Goal: Answer question/provide support: Share knowledge or assist other users

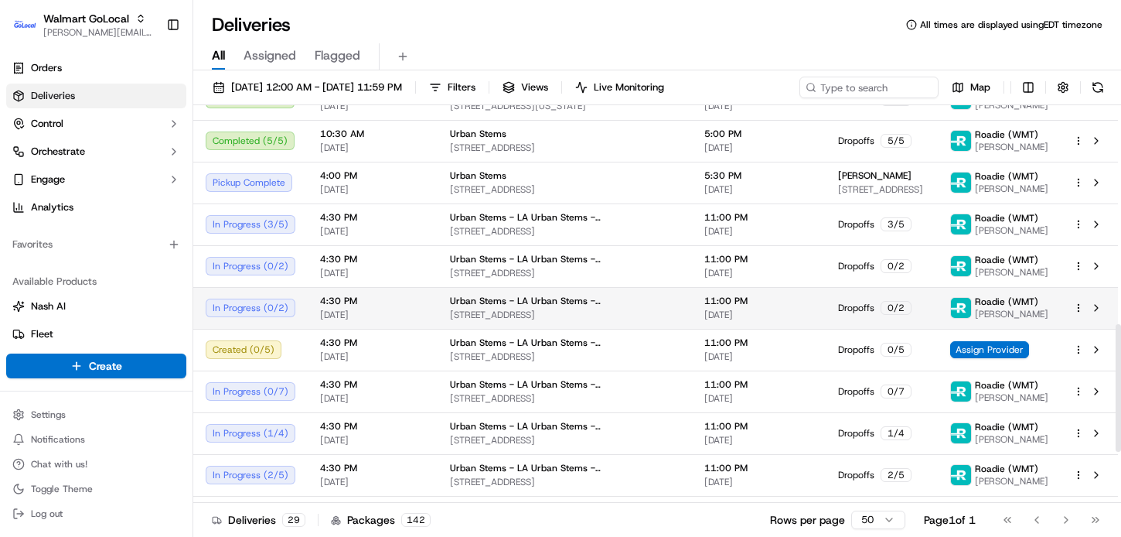
scroll to position [684, 0]
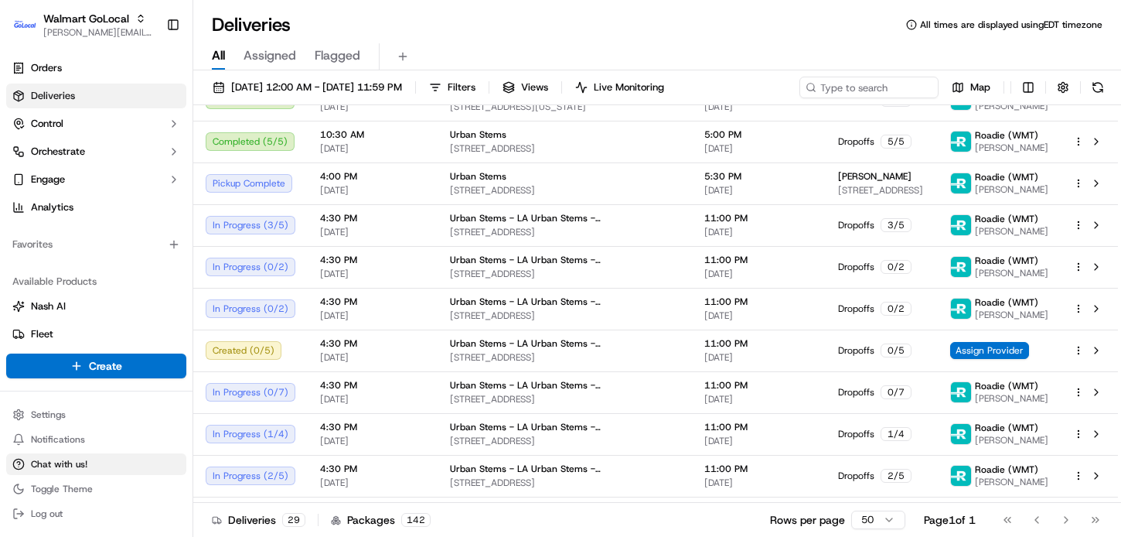
click at [67, 461] on span "Chat with us!" at bounding box center [59, 464] width 56 height 12
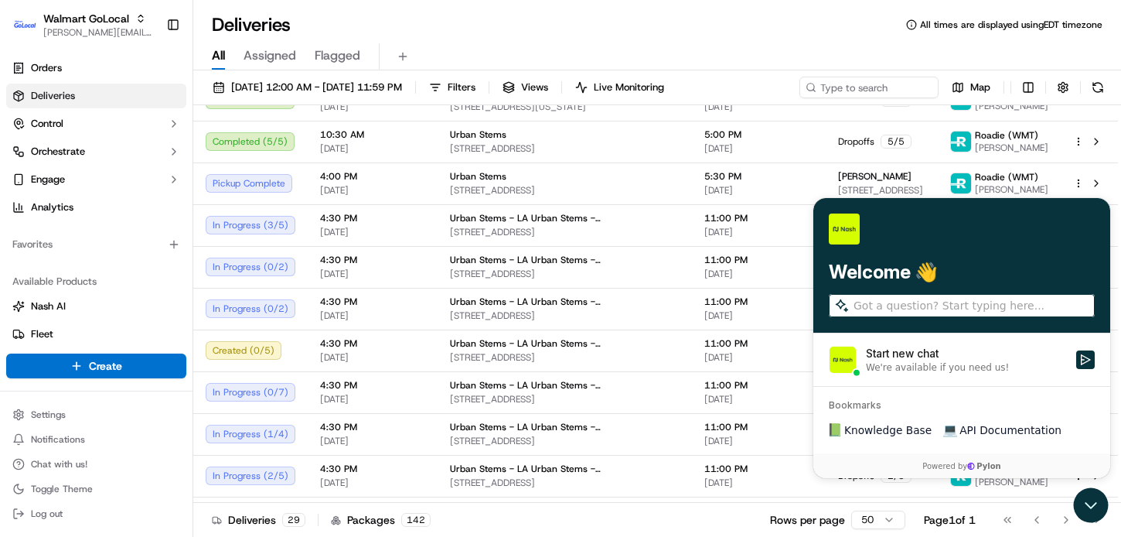
click at [902, 364] on div "We're available if you need us!" at bounding box center [937, 367] width 143 height 12
click at [1076, 364] on button "Start new chat We're available if you need us!" at bounding box center [1085, 359] width 19 height 19
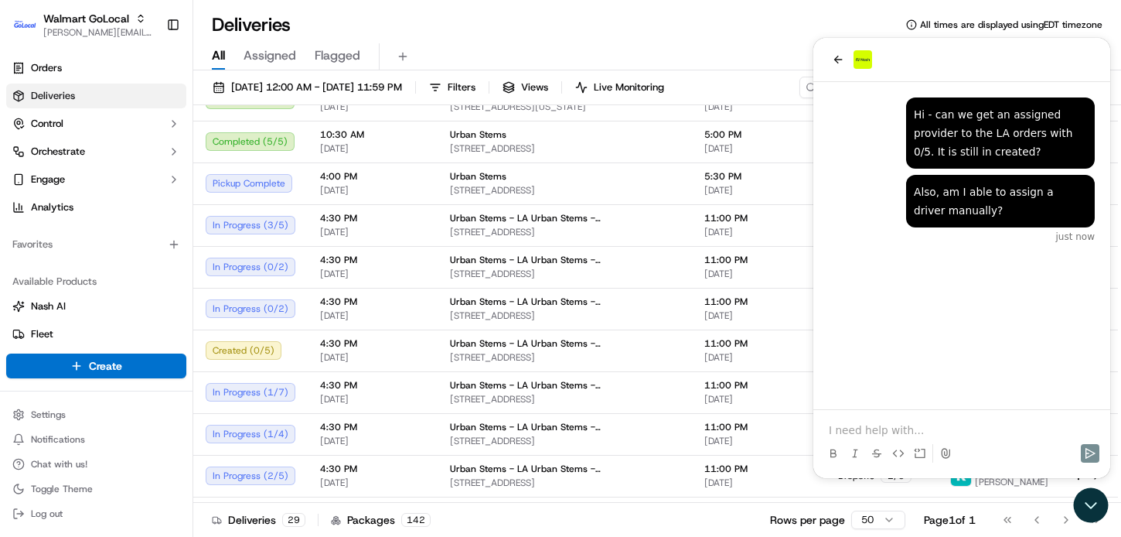
click at [686, 15] on div "Deliveries All times are displayed using EDT timezone" at bounding box center [657, 24] width 928 height 25
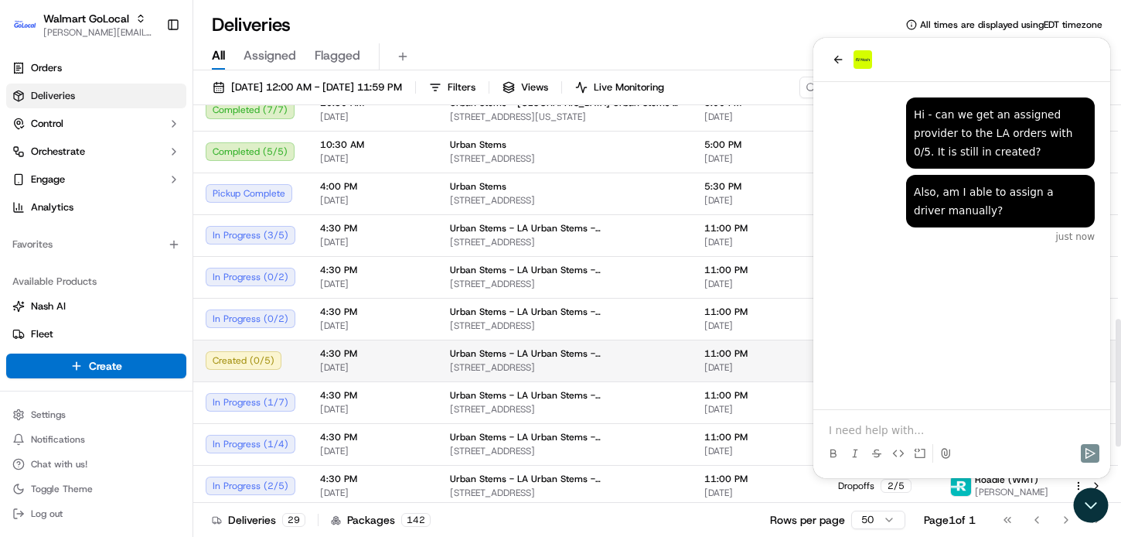
scroll to position [667, 0]
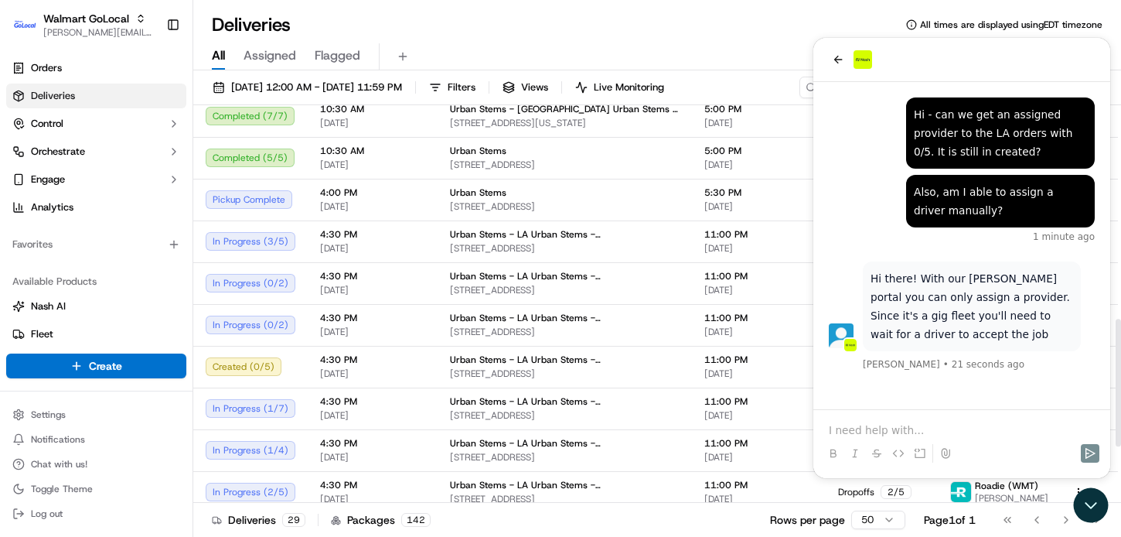
click at [971, 309] on p "Hi there! With our [PERSON_NAME] portal you can only assign a provider. Since i…" at bounding box center [972, 306] width 203 height 74
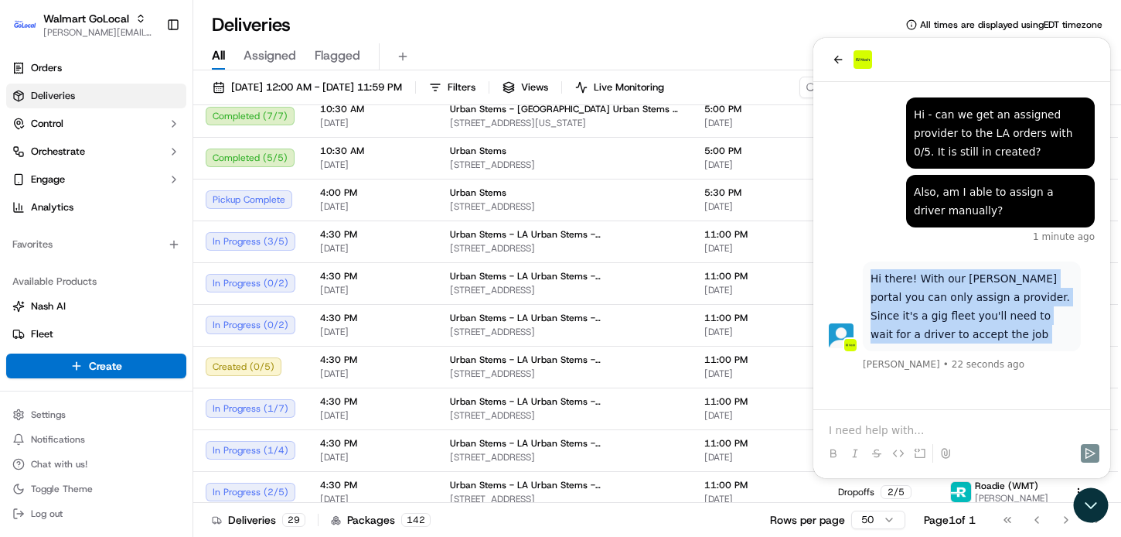
click at [945, 315] on p "Hi there! With our [PERSON_NAME] portal you can only assign a provider. Since i…" at bounding box center [972, 306] width 203 height 74
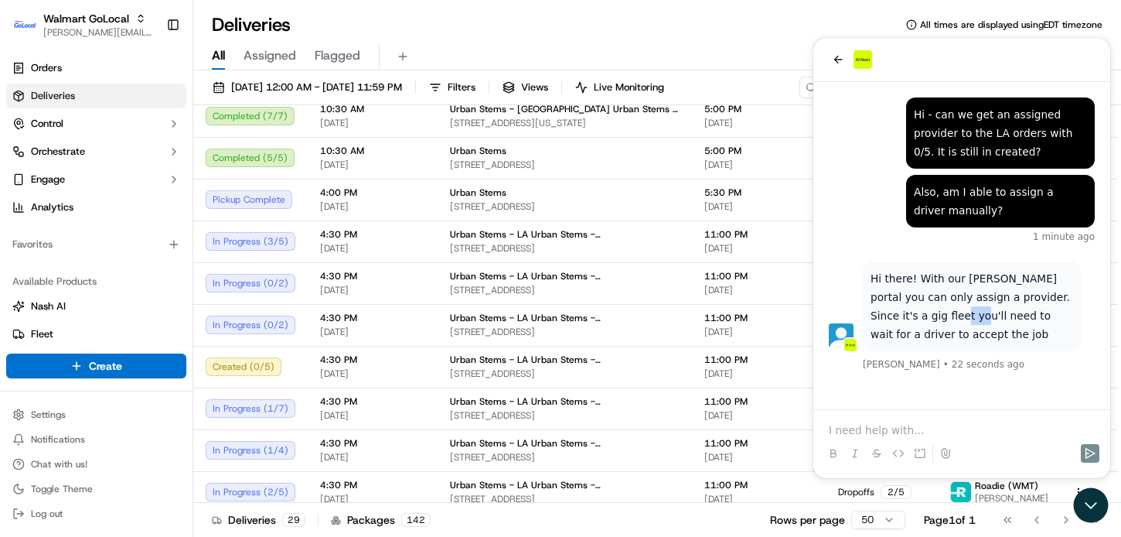
click at [945, 315] on p "Hi there! With our [PERSON_NAME] portal you can only assign a provider. Since i…" at bounding box center [972, 306] width 203 height 74
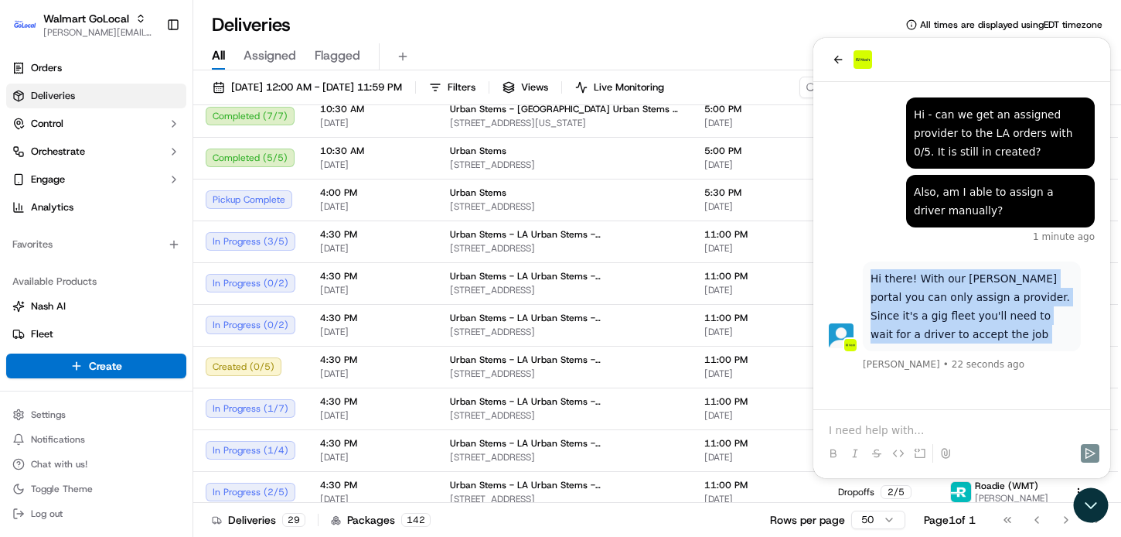
click at [945, 315] on p "Hi there! With our [PERSON_NAME] portal you can only assign a provider. Since i…" at bounding box center [972, 306] width 203 height 74
click at [929, 318] on p "Hi there! With our [PERSON_NAME] portal you can only assign a provider. Since i…" at bounding box center [972, 306] width 203 height 74
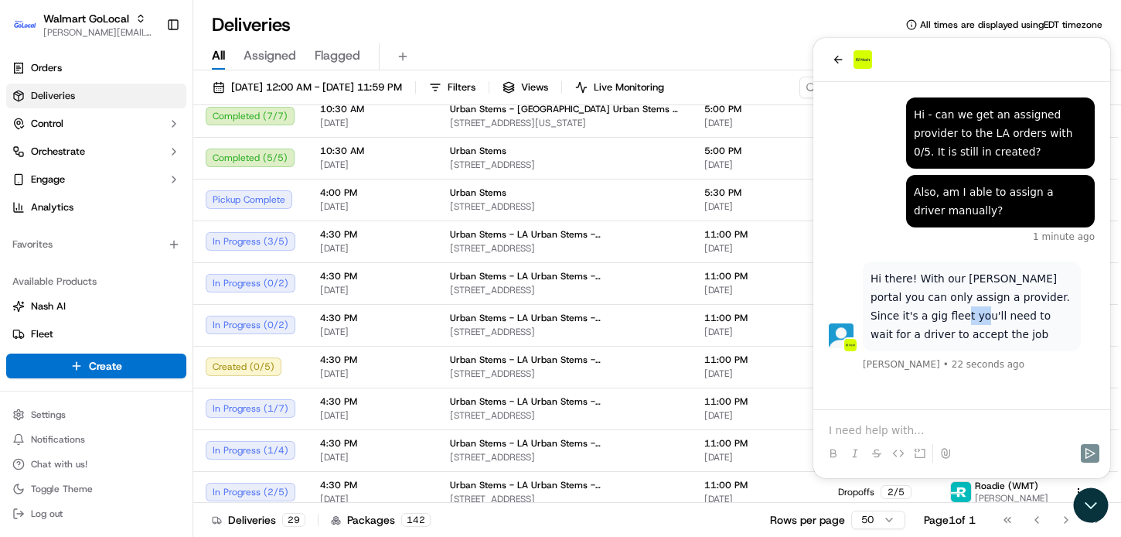
click at [929, 318] on p "Hi there! With our [PERSON_NAME] portal you can only assign a provider. Since i…" at bounding box center [972, 306] width 203 height 74
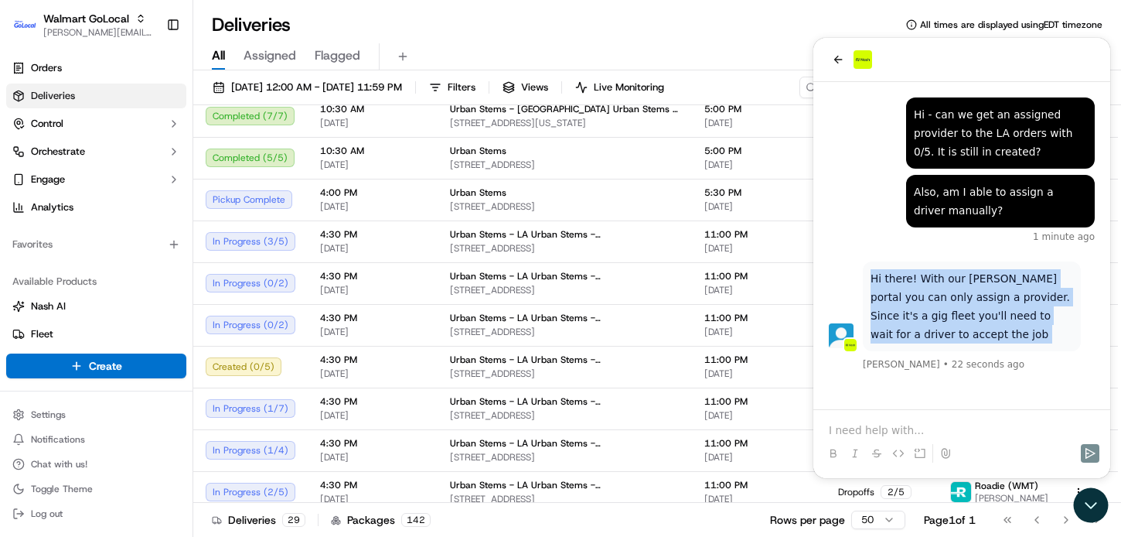
click at [929, 318] on p "Hi there! With our [PERSON_NAME] portal you can only assign a provider. Since i…" at bounding box center [972, 306] width 203 height 74
click at [899, 311] on p "Hi there! With our [PERSON_NAME] portal you can only assign a provider. Since i…" at bounding box center [972, 306] width 203 height 74
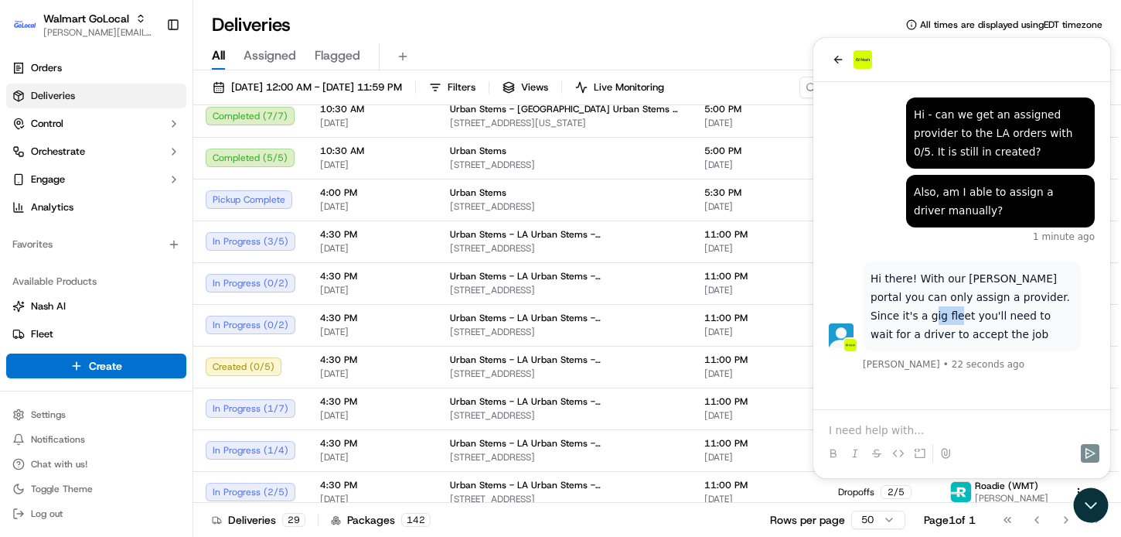
click at [899, 311] on p "Hi there! With our [PERSON_NAME] portal you can only assign a provider. Since i…" at bounding box center [972, 306] width 203 height 74
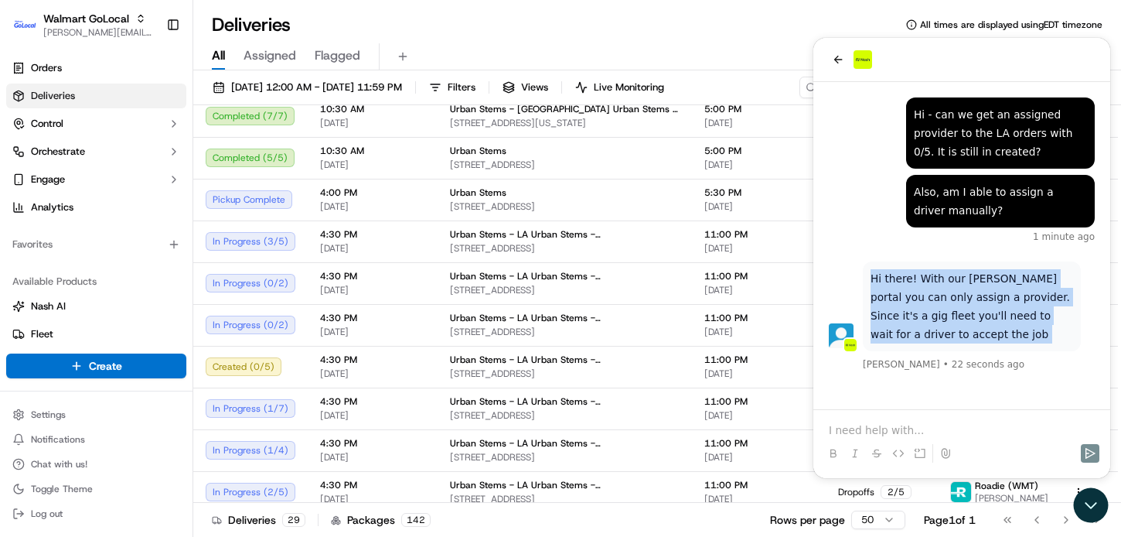
click at [899, 311] on p "Hi there! With our [PERSON_NAME] portal you can only assign a provider. Since i…" at bounding box center [972, 306] width 203 height 74
click at [936, 296] on p "Hi there! With our [PERSON_NAME] portal you can only assign a provider. Since i…" at bounding box center [972, 306] width 203 height 74
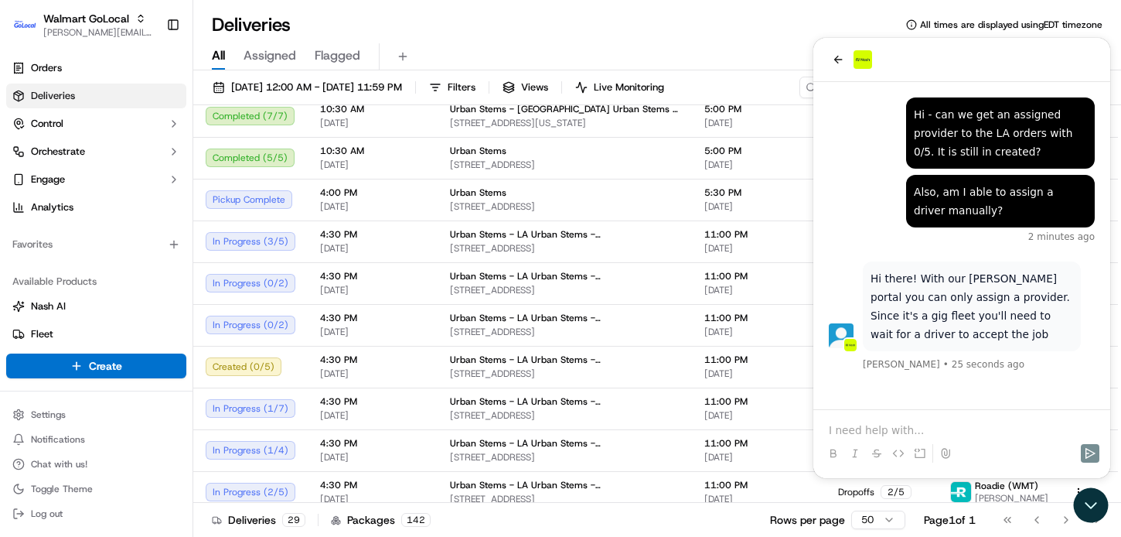
click at [936, 296] on p "Hi there! With our [PERSON_NAME] portal you can only assign a provider. Since i…" at bounding box center [972, 306] width 203 height 74
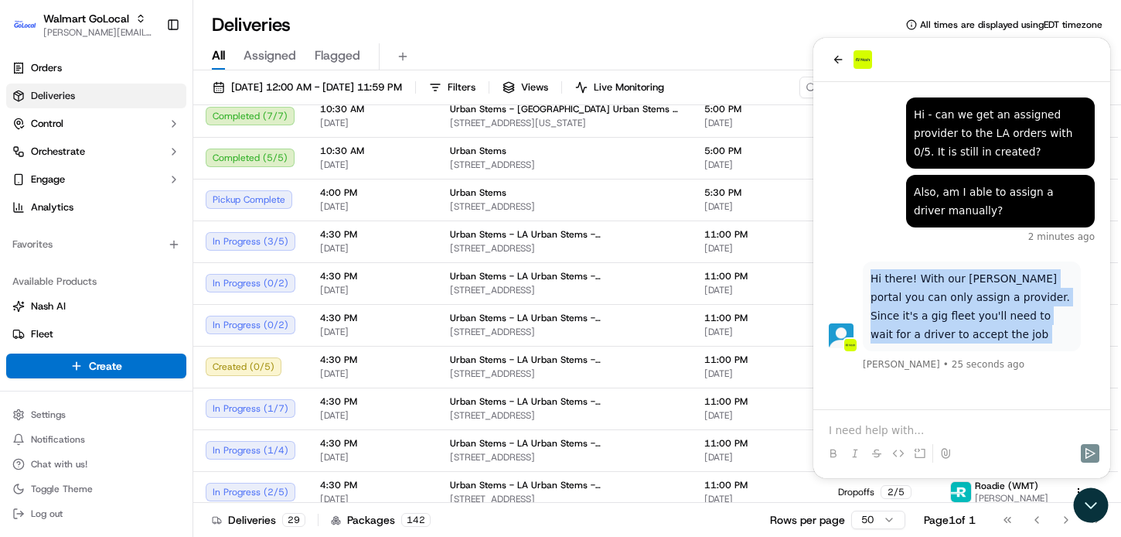
click at [915, 302] on p "Hi there! With our [PERSON_NAME] portal you can only assign a provider. Since i…" at bounding box center [972, 306] width 203 height 74
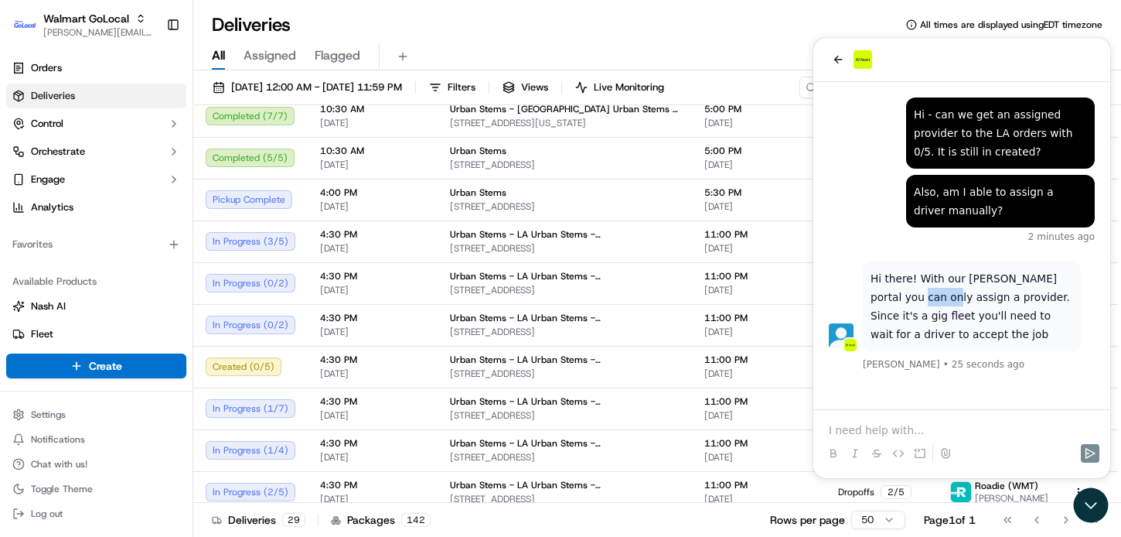
click at [915, 302] on p "Hi there! With our [PERSON_NAME] portal you can only assign a provider. Since i…" at bounding box center [972, 306] width 203 height 74
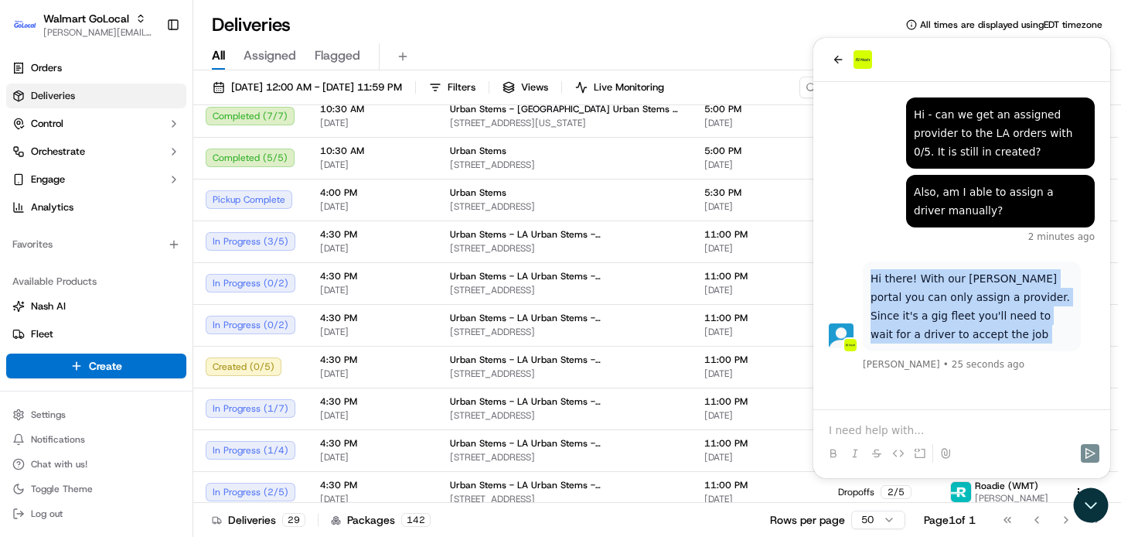
click at [899, 303] on p "Hi there! With our [PERSON_NAME] portal you can only assign a provider. Since i…" at bounding box center [972, 306] width 203 height 74
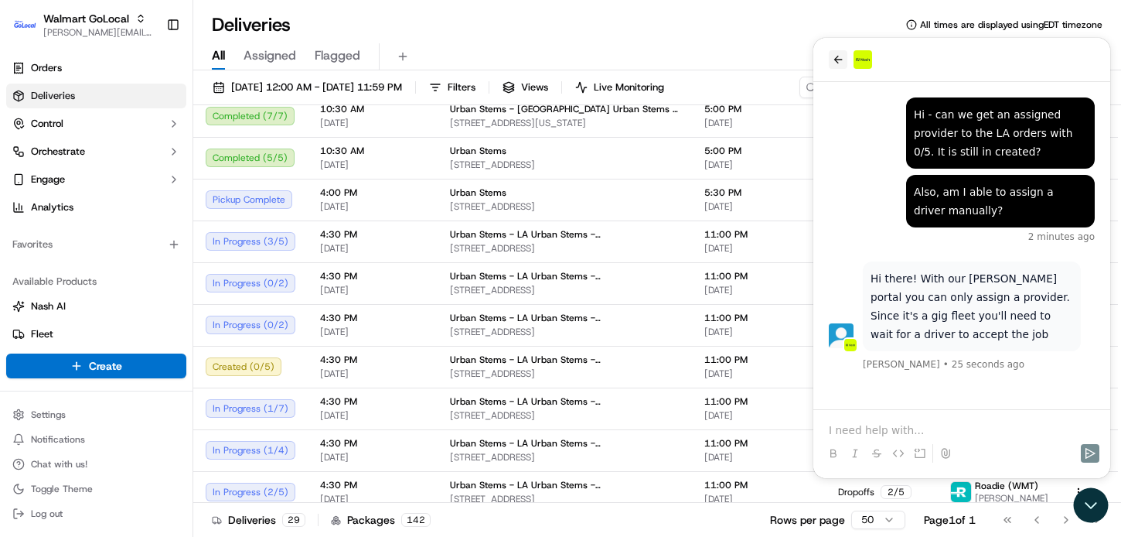
click at [839, 54] on icon "back" at bounding box center [838, 59] width 12 height 12
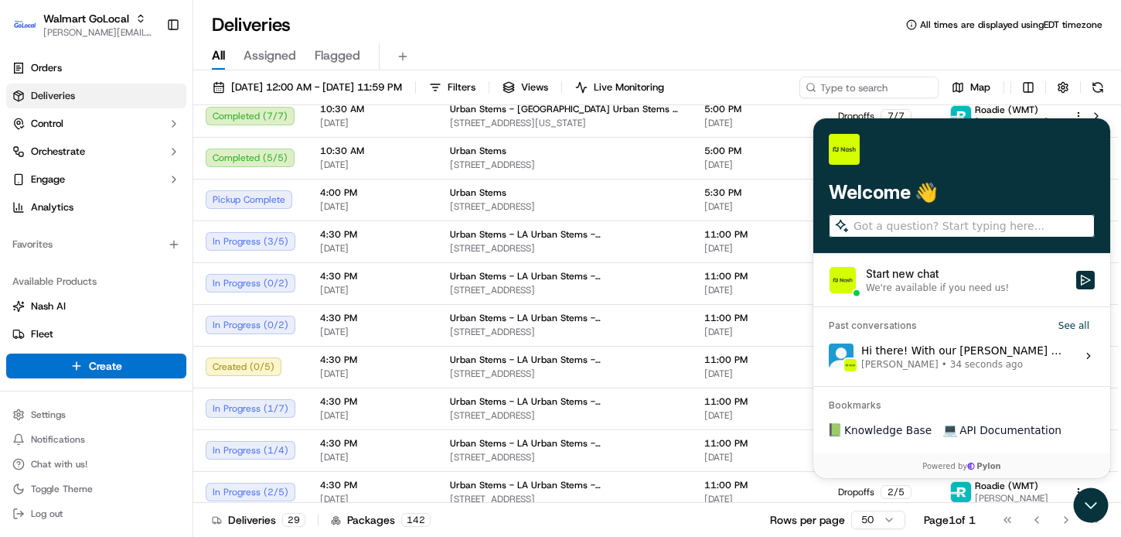
click at [766, 3] on div "Deliveries All times are displayed using EDT timezone All Assigned Flagged [DAT…" at bounding box center [657, 268] width 928 height 537
click at [914, 139] on div at bounding box center [962, 149] width 266 height 31
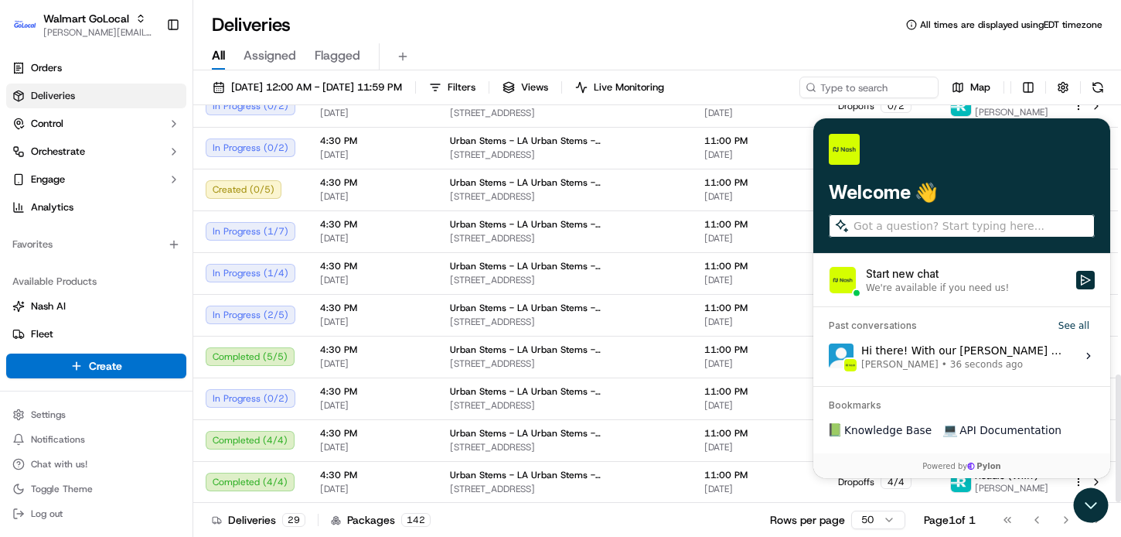
scroll to position [841, 0]
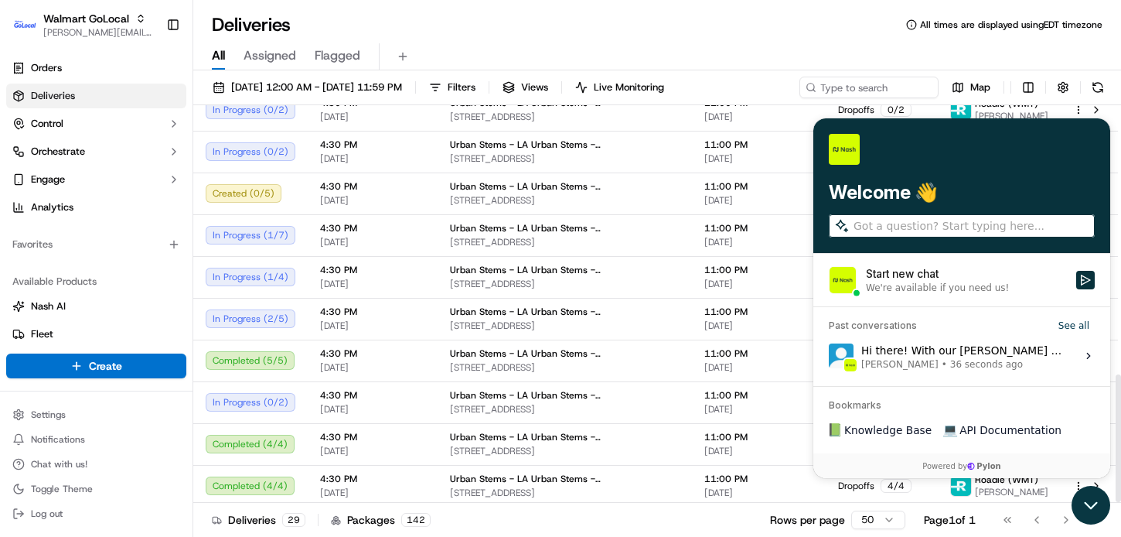
click at [1090, 495] on icon "Open customer support" at bounding box center [1091, 505] width 39 height 39
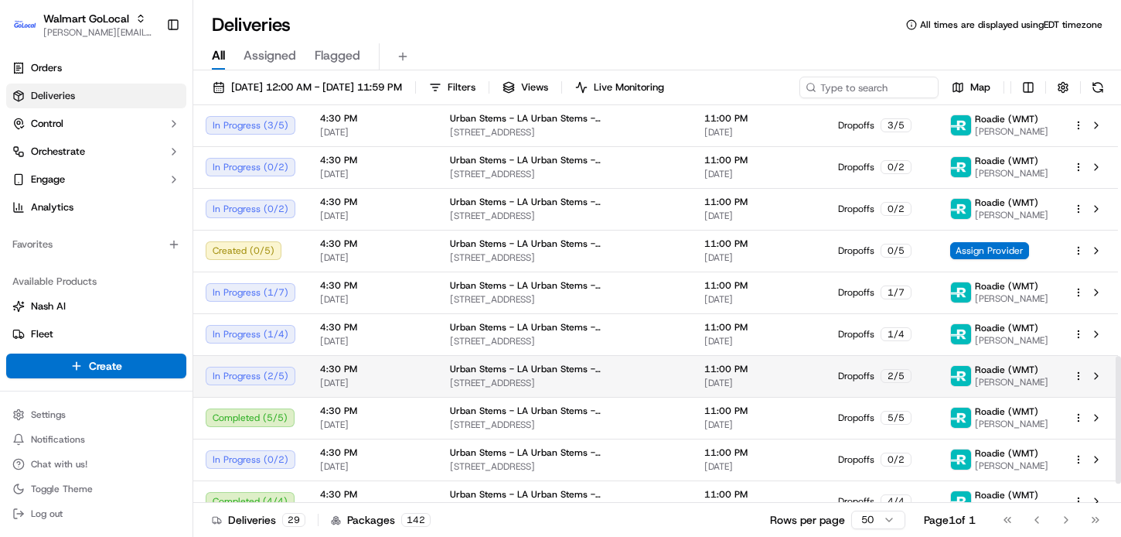
scroll to position [775, 0]
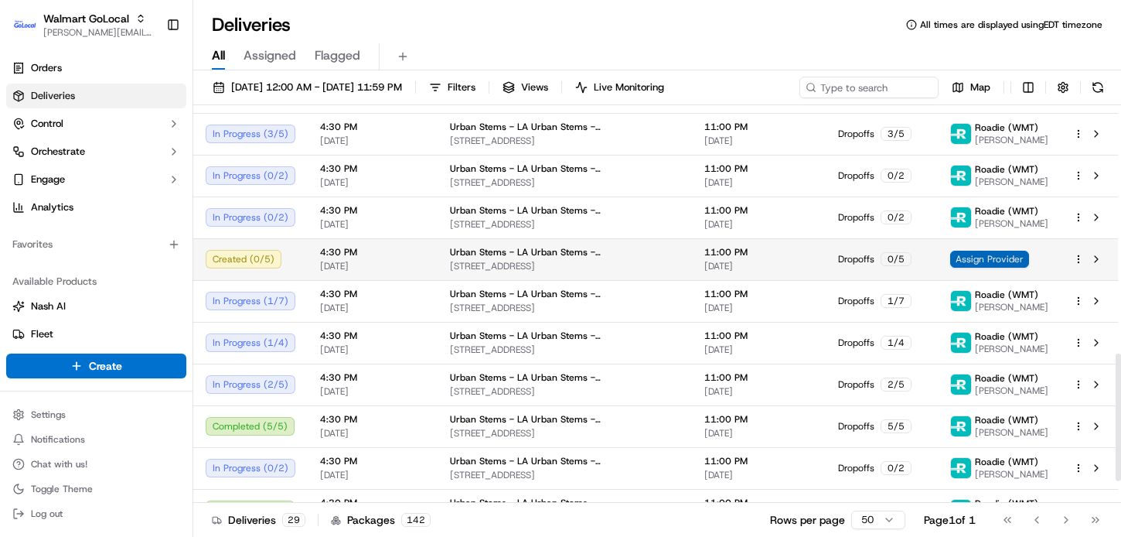
click at [1016, 260] on span "Assign Provider" at bounding box center [989, 259] width 79 height 17
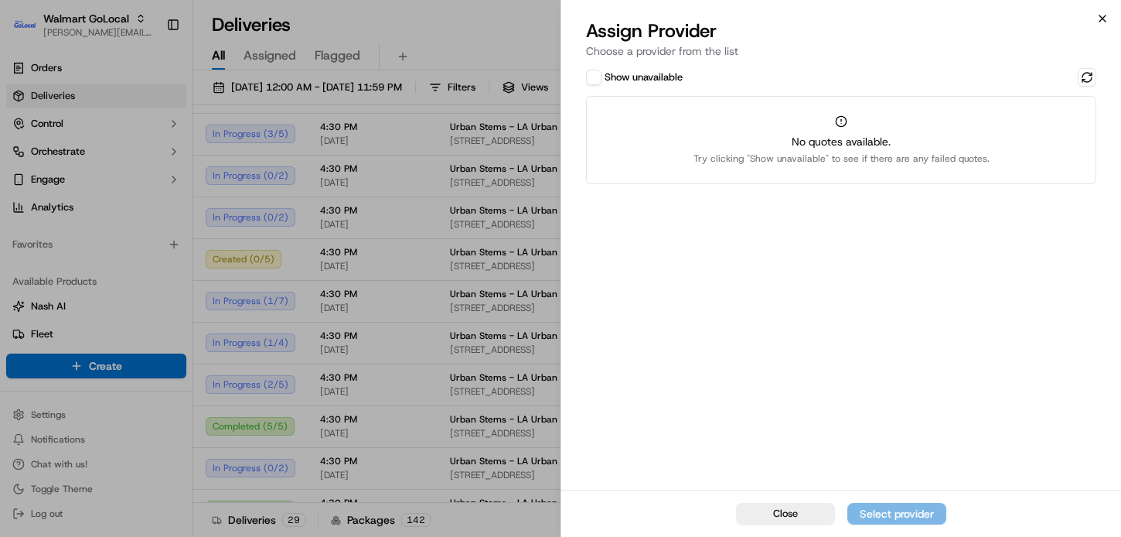
click at [1100, 17] on icon "button" at bounding box center [1102, 18] width 12 height 12
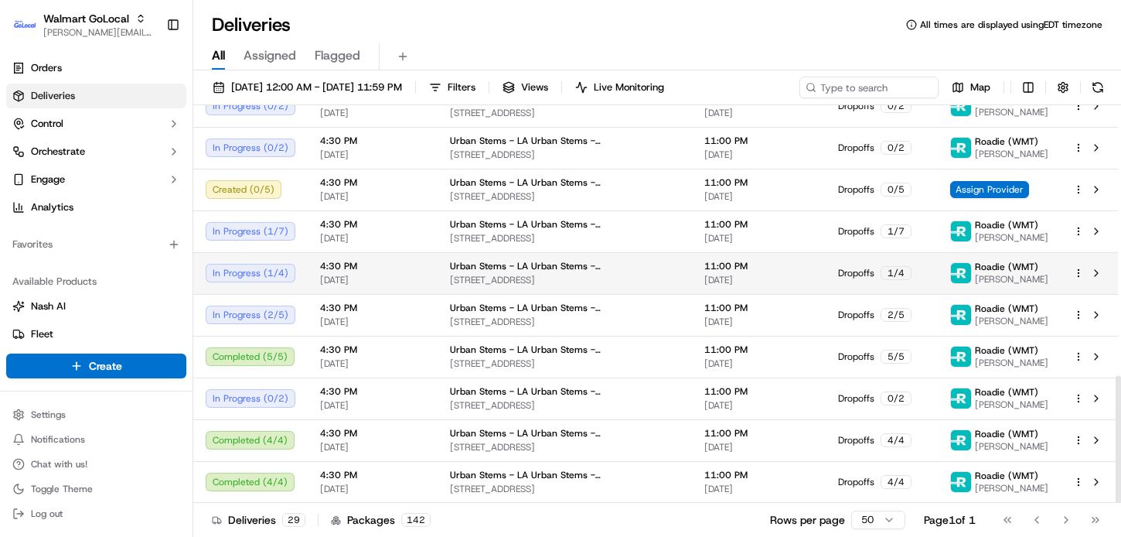
scroll to position [840, 0]
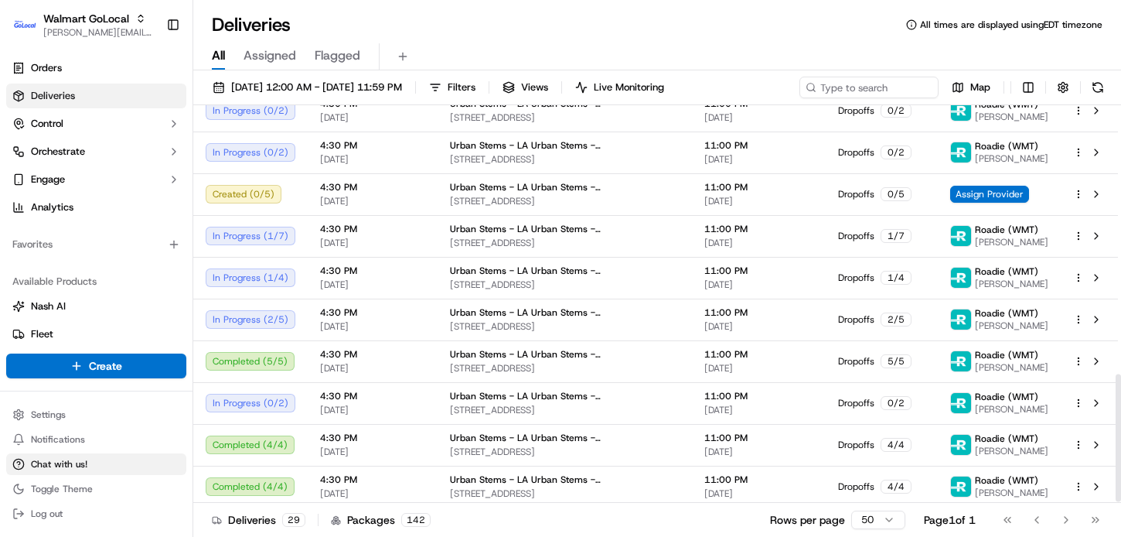
click at [43, 464] on span "Chat with us!" at bounding box center [59, 464] width 56 height 12
click at [70, 465] on span "Chat with us!" at bounding box center [59, 464] width 56 height 12
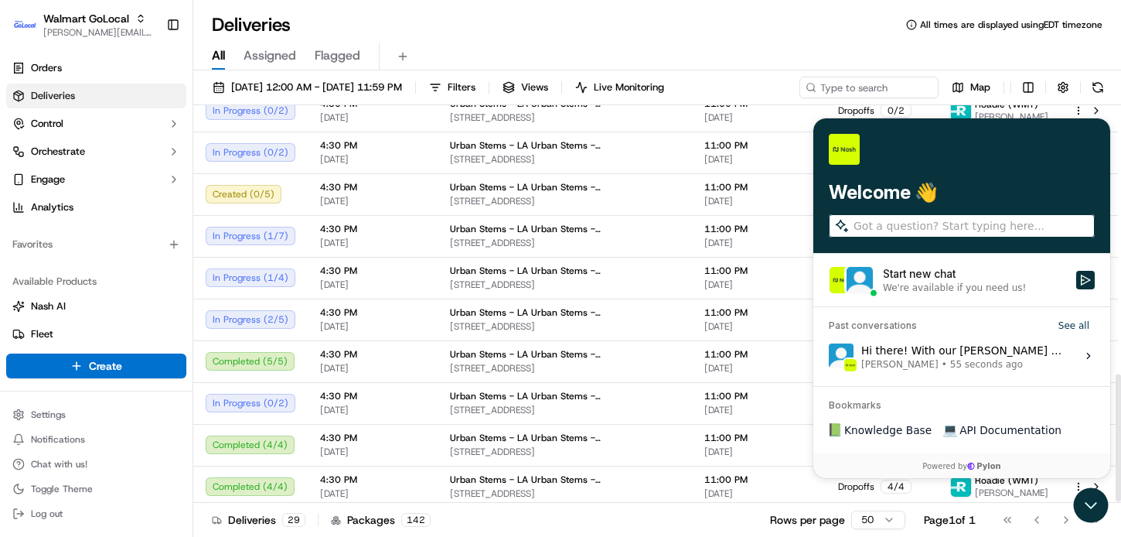
click at [909, 353] on div "Hi there! With our [PERSON_NAME] portal you can only assign a provider. Since i…" at bounding box center [964, 355] width 206 height 29
click at [829, 356] on button "View issue" at bounding box center [828, 356] width 1 height 1
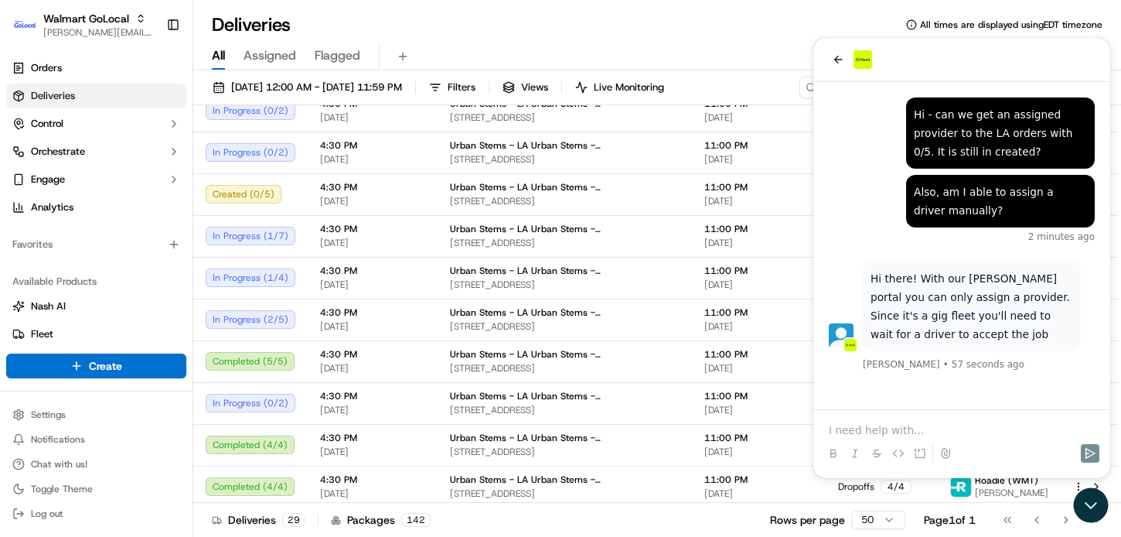
click at [885, 430] on p at bounding box center [962, 429] width 266 height 15
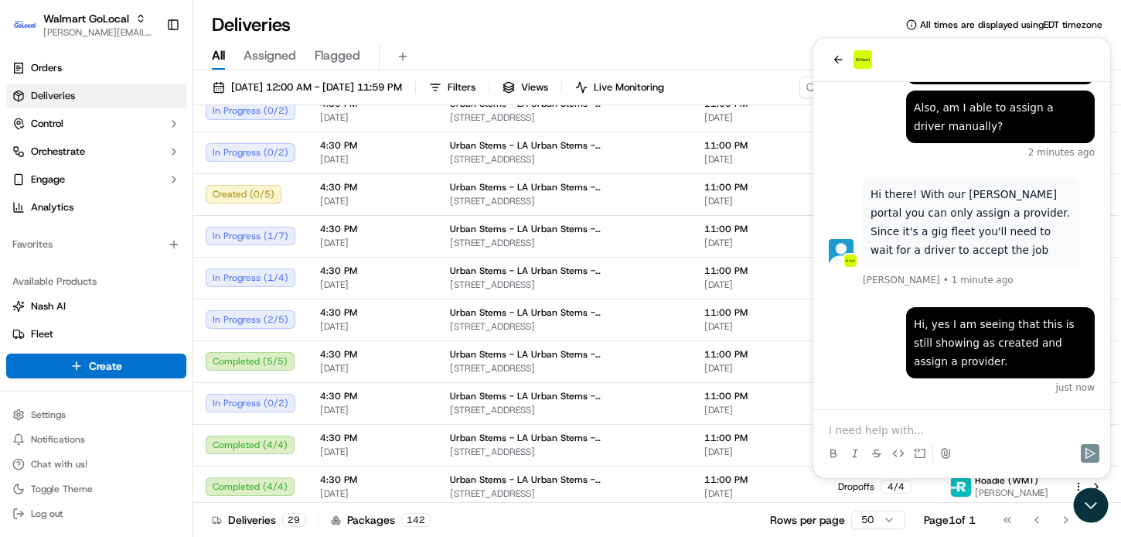
click at [943, 455] on icon at bounding box center [946, 453] width 12 height 12
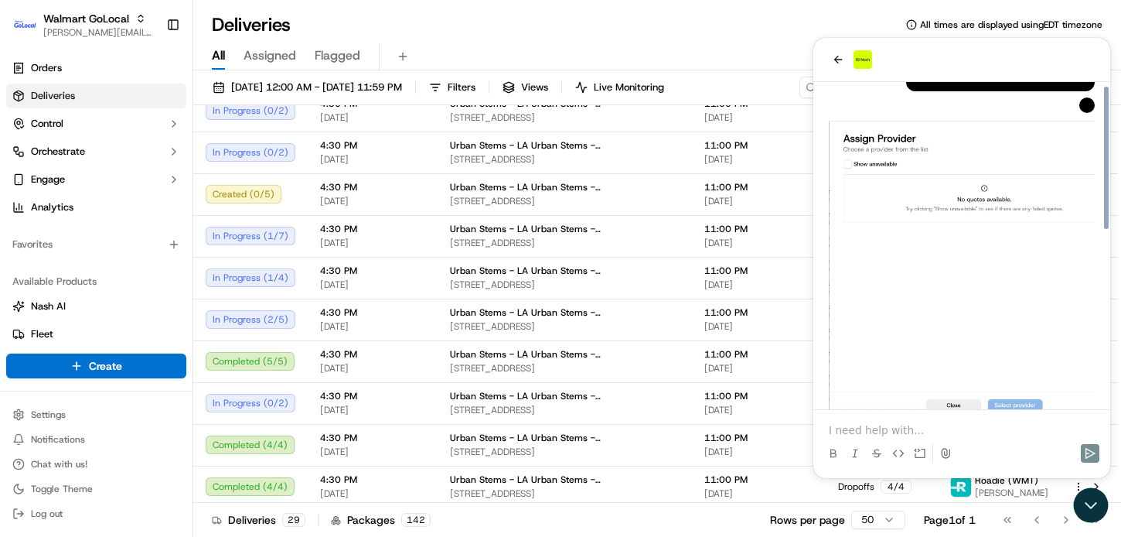
scroll to position [372, 0]
click at [767, 26] on div "Deliveries All times are displayed using EDT timezone" at bounding box center [657, 24] width 928 height 25
click at [834, 53] on icon "back" at bounding box center [838, 59] width 12 height 12
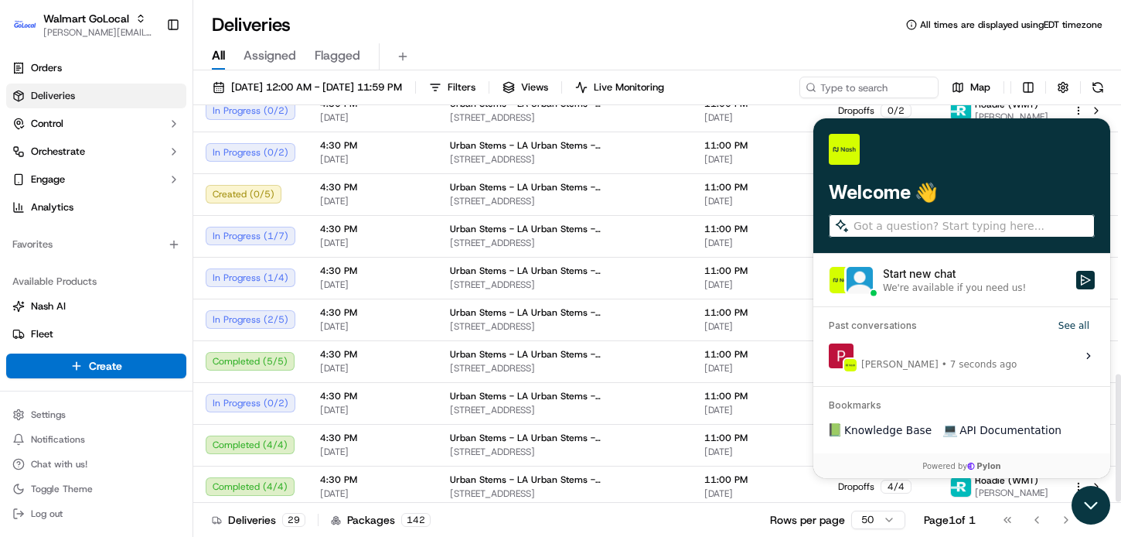
click at [1084, 493] on icon "Open customer support" at bounding box center [1091, 505] width 39 height 39
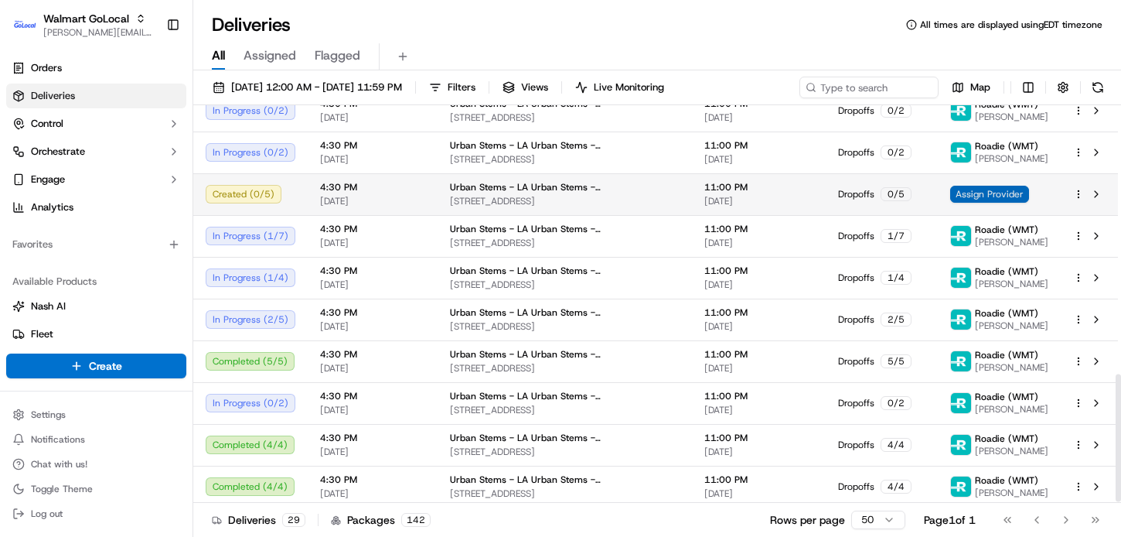
click at [983, 193] on span "Assign Provider" at bounding box center [989, 194] width 79 height 17
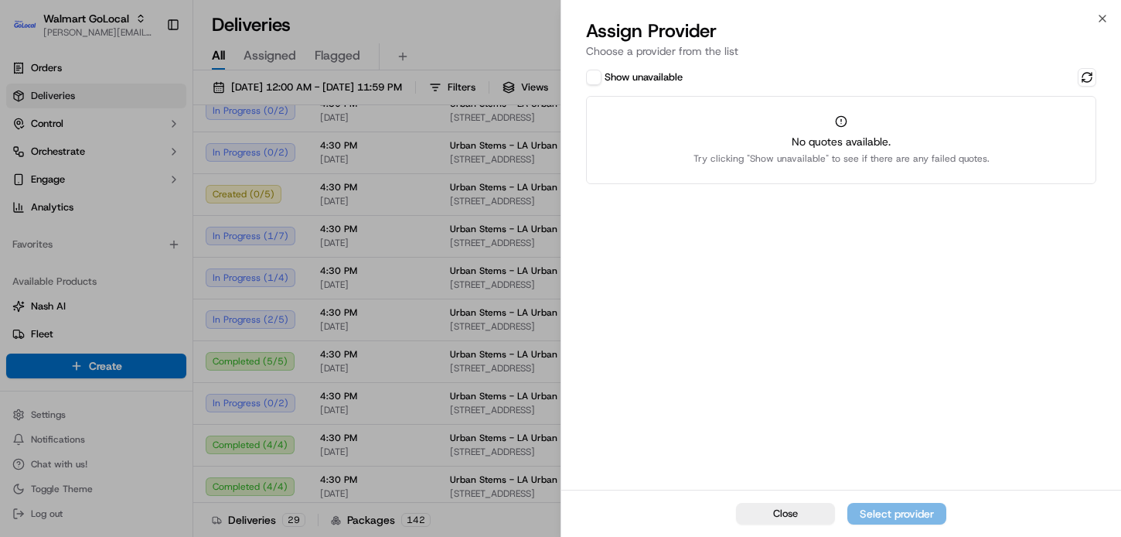
click at [591, 75] on button "Show unavailable" at bounding box center [593, 77] width 15 height 15
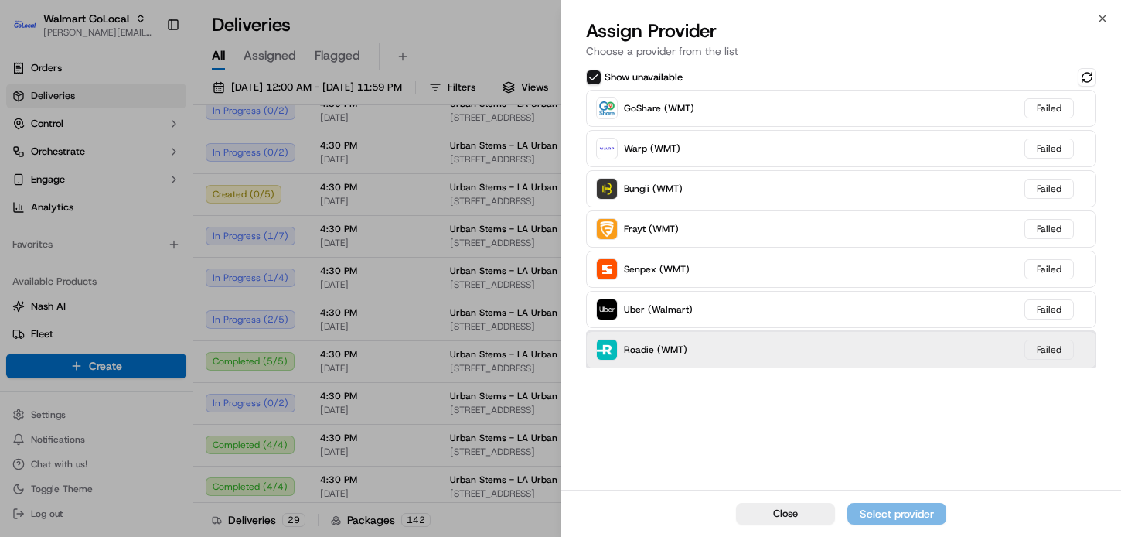
click at [766, 350] on div "Roadie (WMT) Failed" at bounding box center [841, 349] width 510 height 37
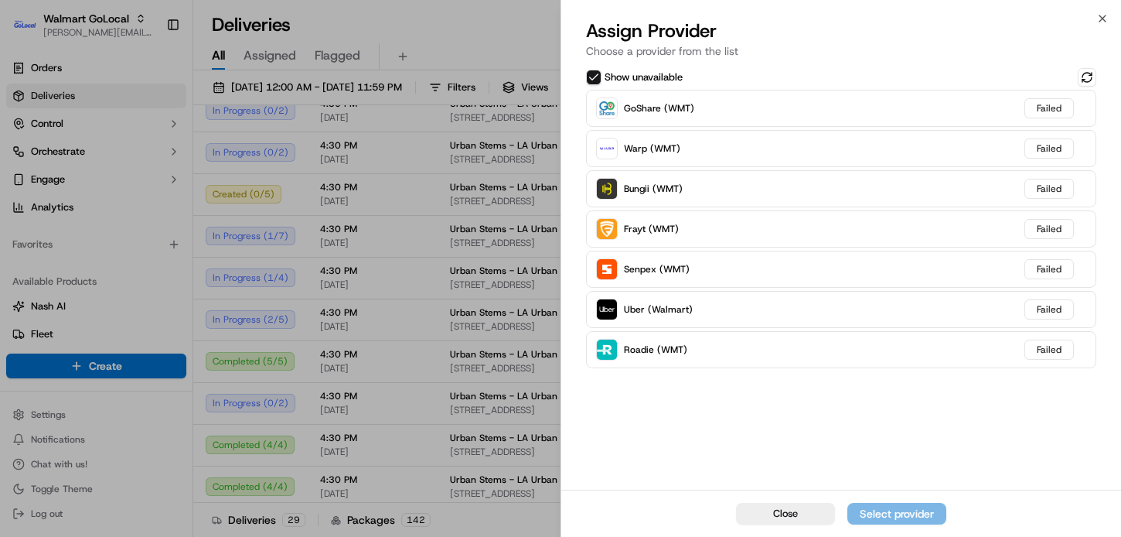
click at [593, 73] on button "Show unavailable" at bounding box center [593, 77] width 15 height 15
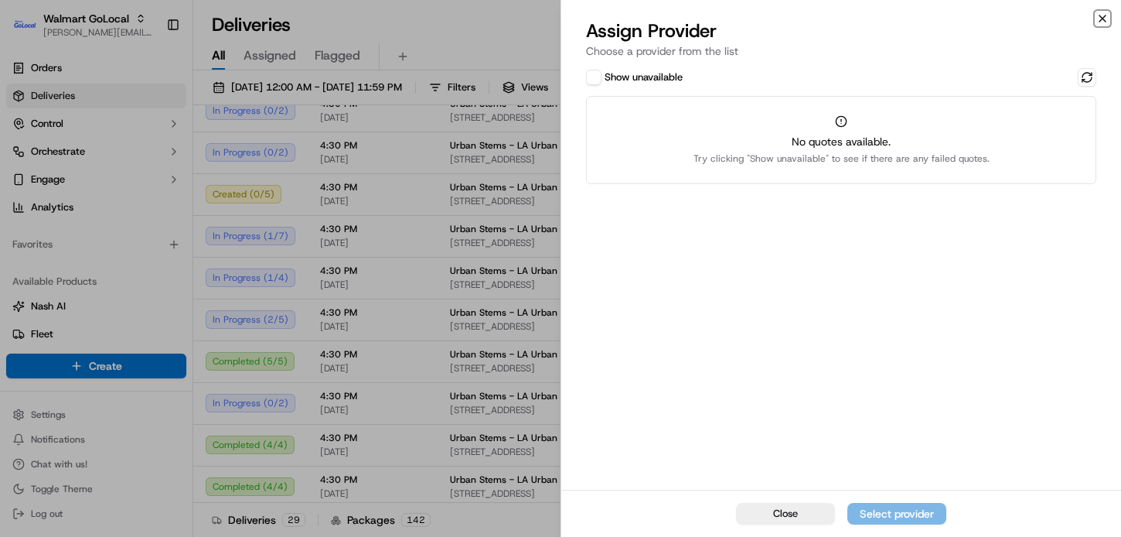
click at [1105, 19] on icon "button" at bounding box center [1102, 18] width 12 height 12
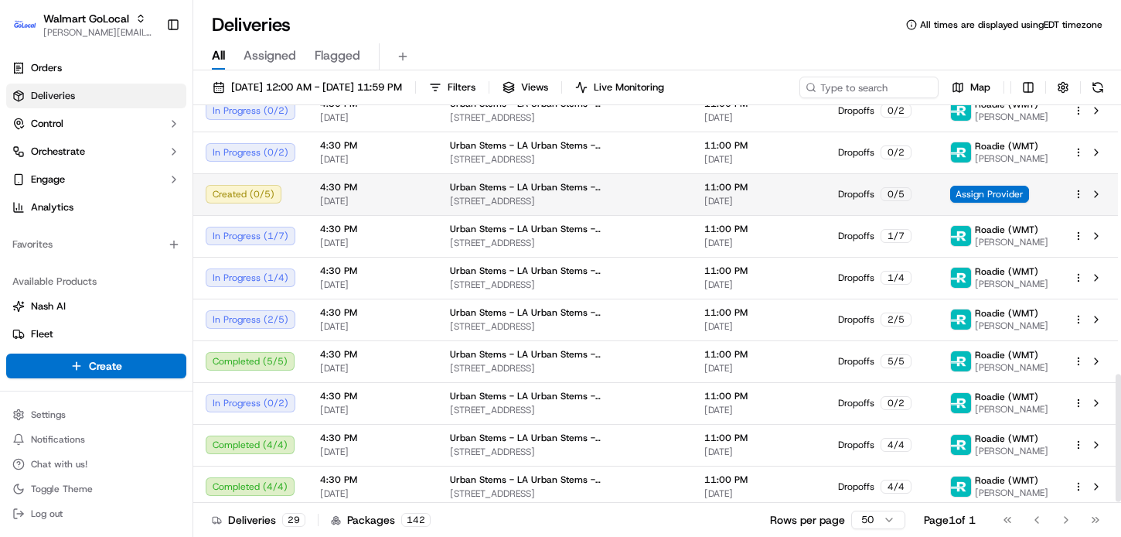
click at [373, 195] on span "[DATE]" at bounding box center [372, 201] width 105 height 12
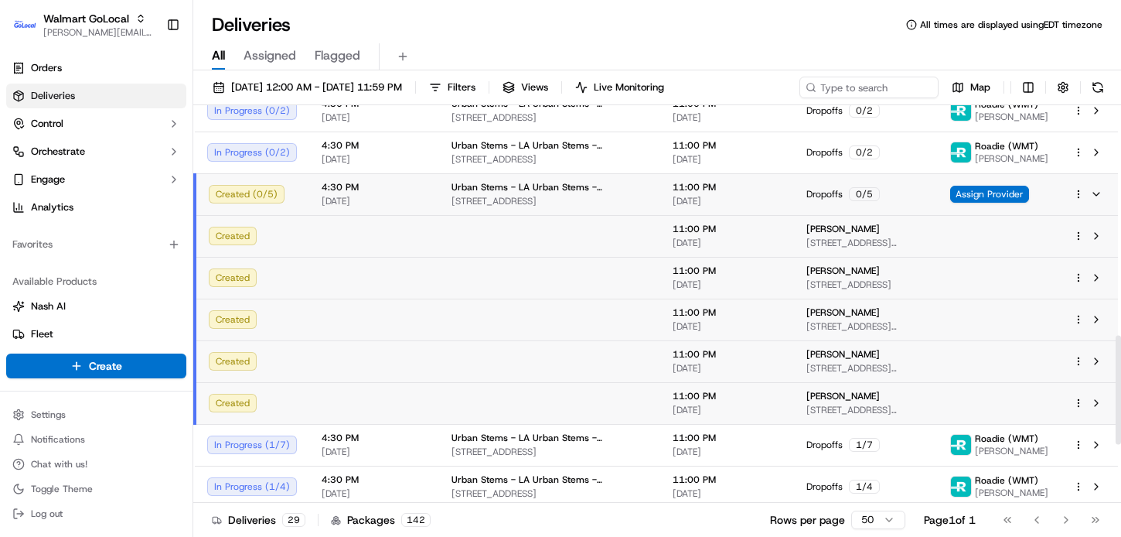
click at [372, 195] on span "[DATE]" at bounding box center [374, 201] width 105 height 12
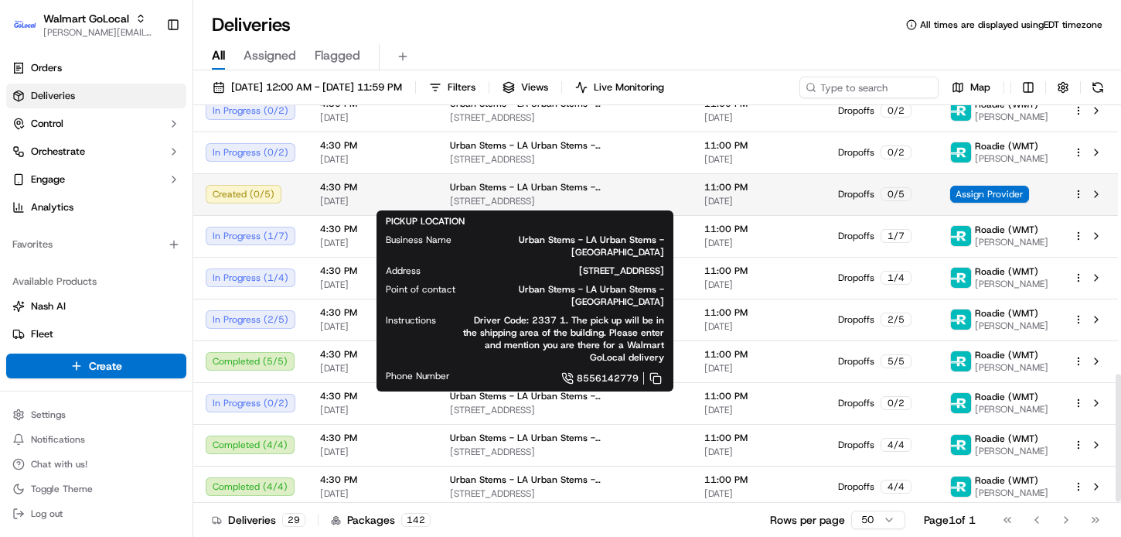
click at [552, 191] on span "Urban Stems - LA Urban Stems - [GEOGRAPHIC_DATA]" at bounding box center [565, 187] width 230 height 12
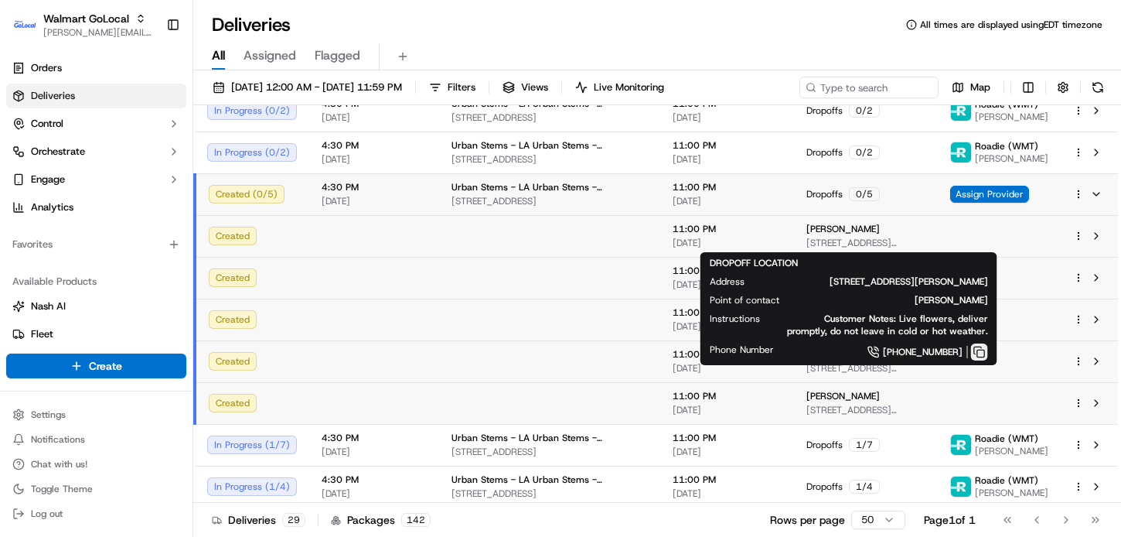
click at [978, 360] on button at bounding box center [979, 351] width 17 height 17
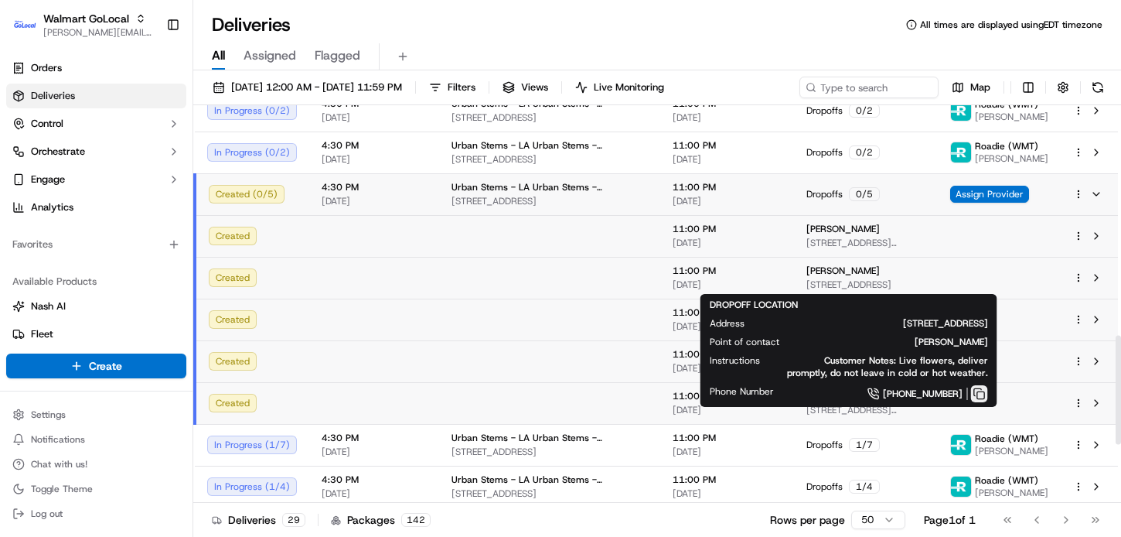
click at [977, 396] on button at bounding box center [979, 393] width 17 height 17
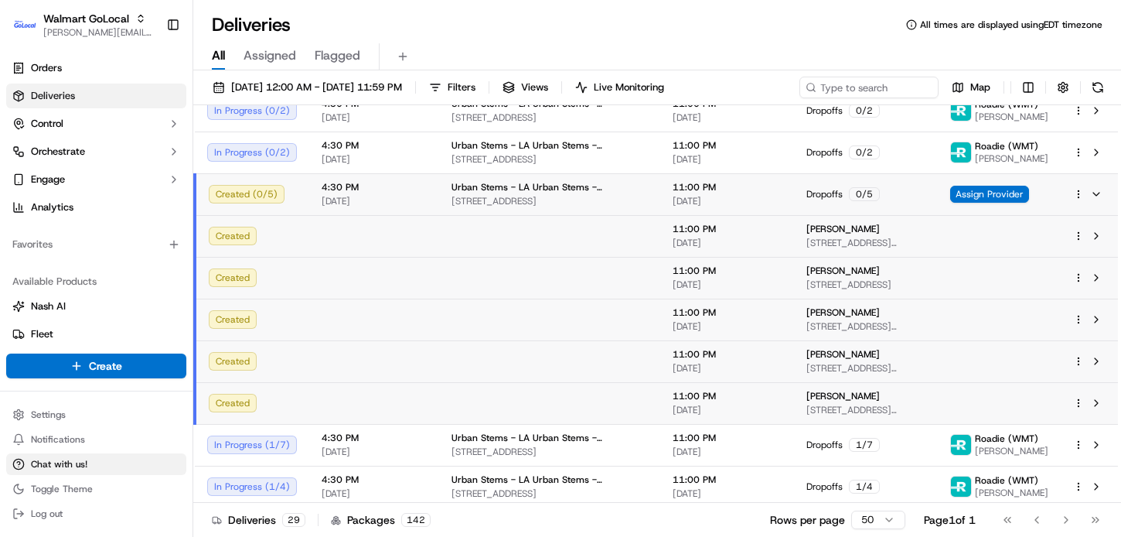
click at [70, 466] on span "Chat with us!" at bounding box center [59, 464] width 56 height 12
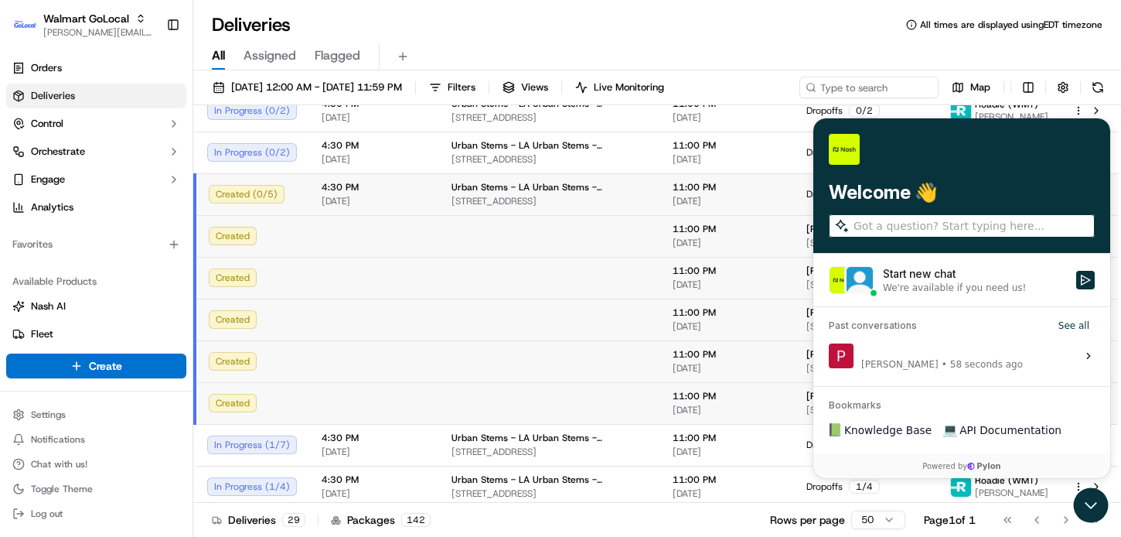
click at [966, 361] on span "58 seconds ago" at bounding box center [986, 364] width 73 height 12
click at [829, 356] on button "View issue" at bounding box center [828, 356] width 1 height 1
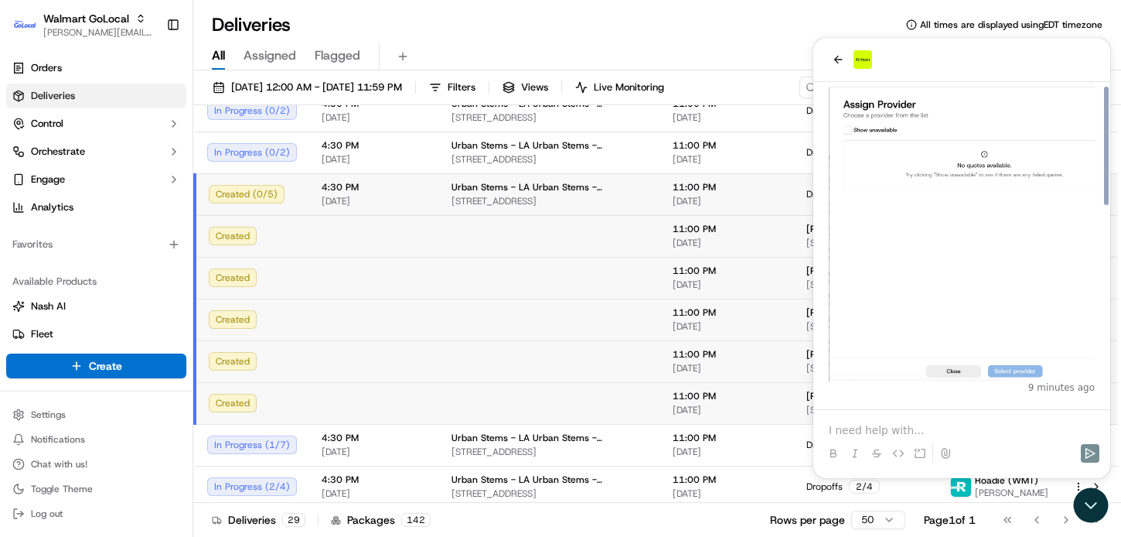
scroll to position [554, 0]
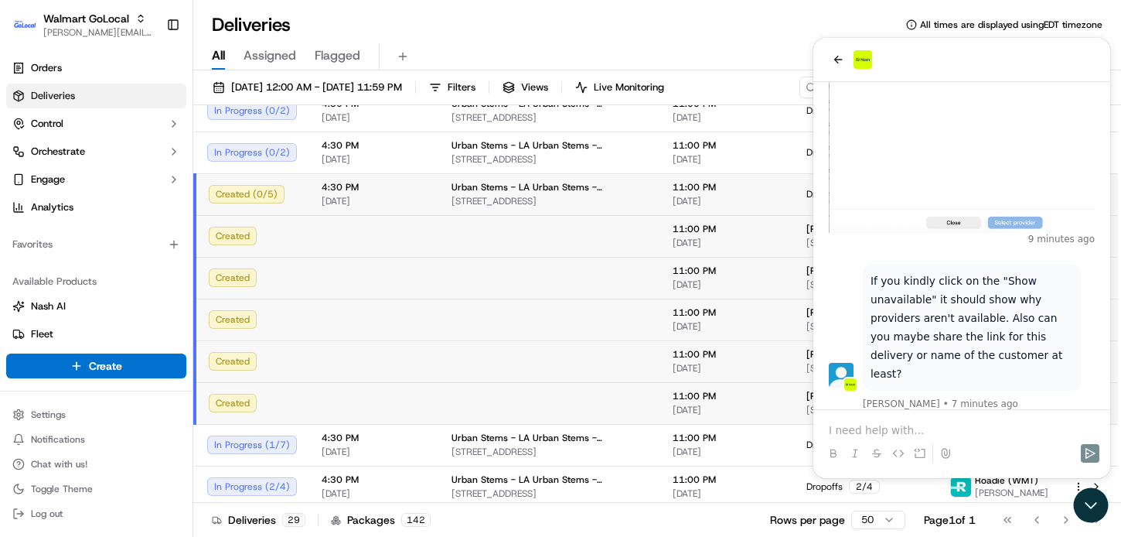
click at [944, 339] on p "If you kindly click on the "Show unavailable" it should show why providers aren…" at bounding box center [972, 326] width 203 height 111
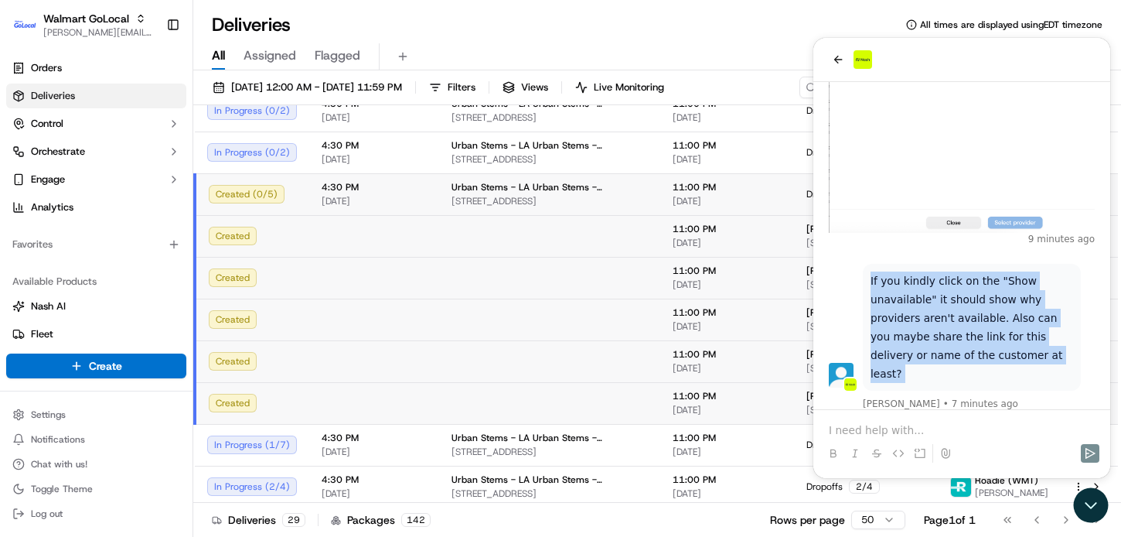
click at [921, 331] on p "If you kindly click on the "Show unavailable" it should show why providers aren…" at bounding box center [972, 326] width 203 height 111
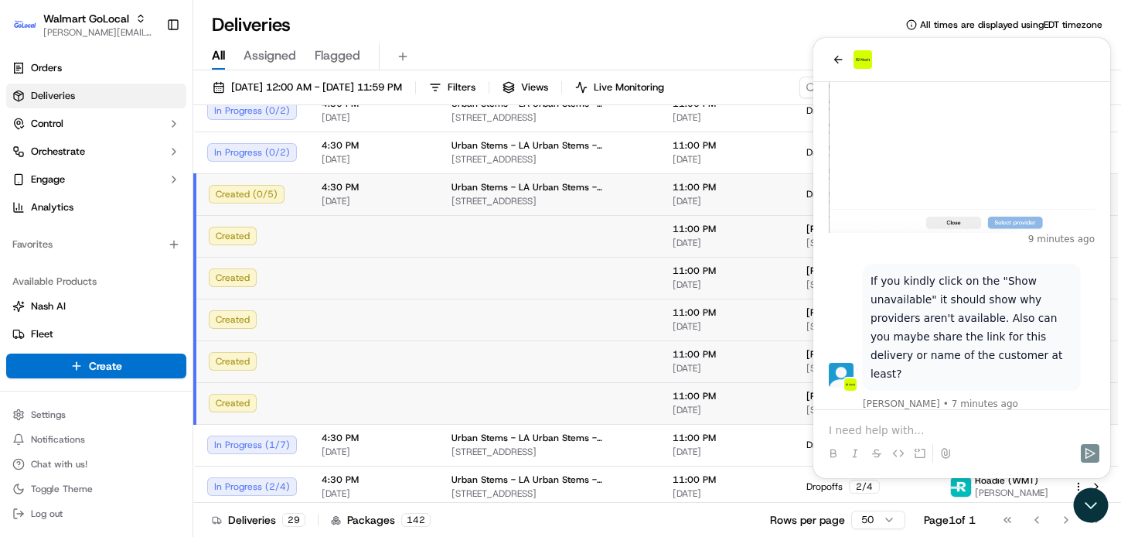
click at [960, 336] on p "If you kindly click on the "Show unavailable" it should show why providers aren…" at bounding box center [972, 326] width 203 height 111
click at [839, 56] on icon "back" at bounding box center [838, 59] width 12 height 12
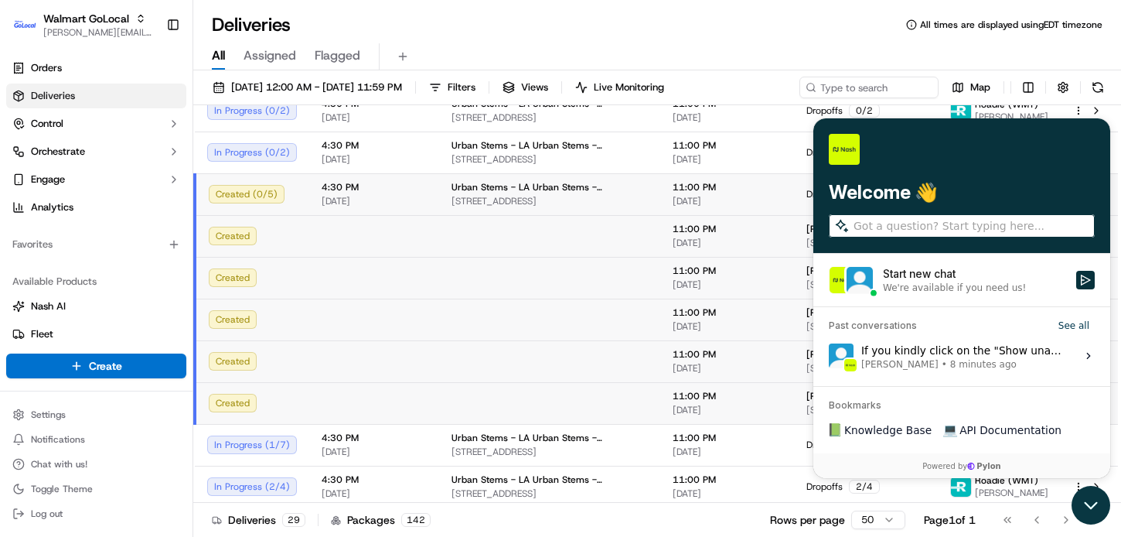
click at [1093, 511] on icon "Open customer support" at bounding box center [1091, 505] width 39 height 39
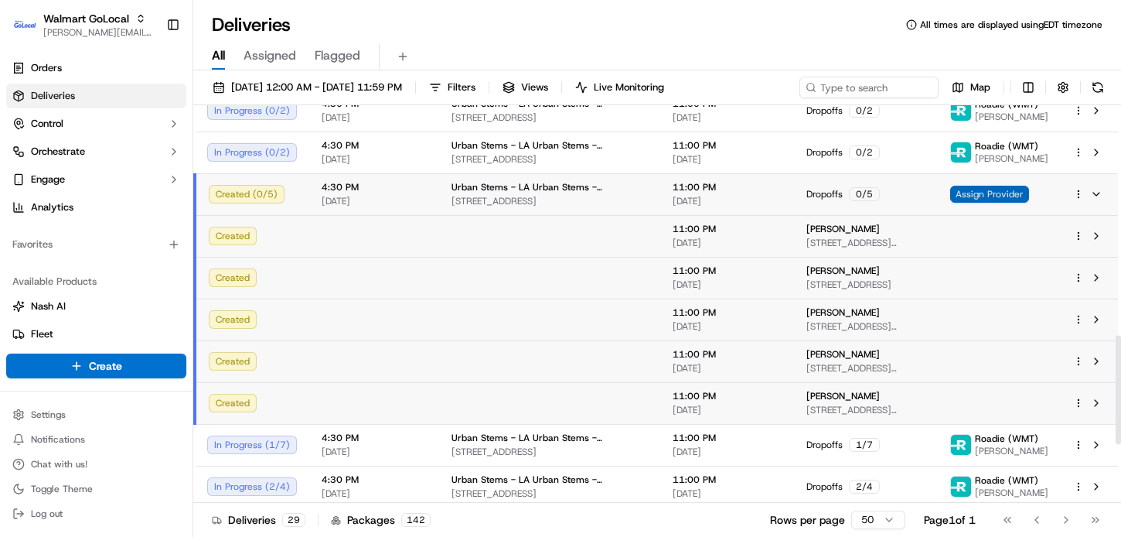
click at [1000, 194] on span "Assign Provider" at bounding box center [989, 194] width 79 height 17
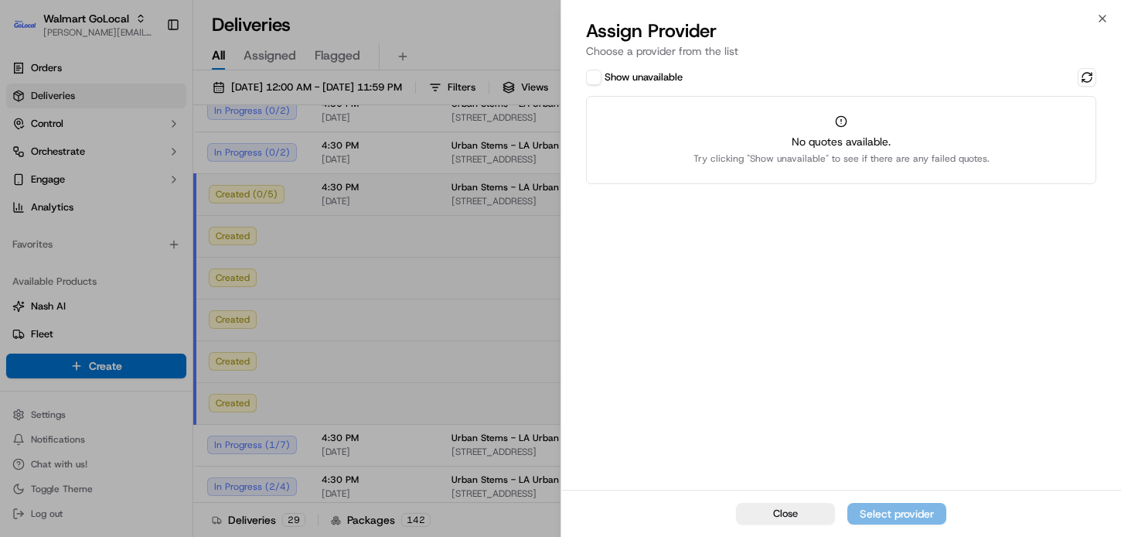
click at [598, 77] on button "Show unavailable" at bounding box center [593, 77] width 15 height 15
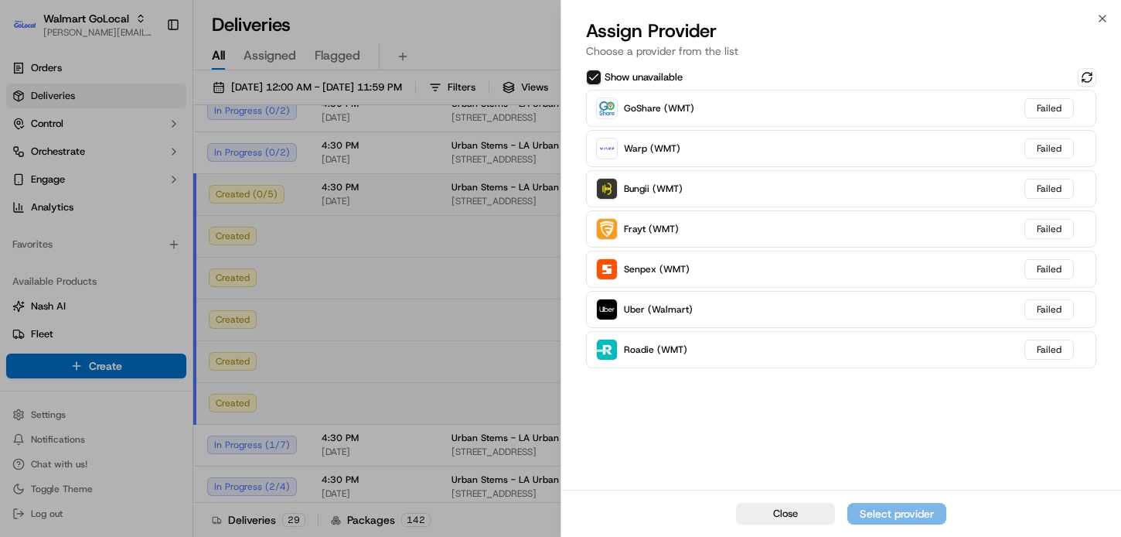
click at [595, 80] on button "Show unavailable" at bounding box center [593, 77] width 15 height 15
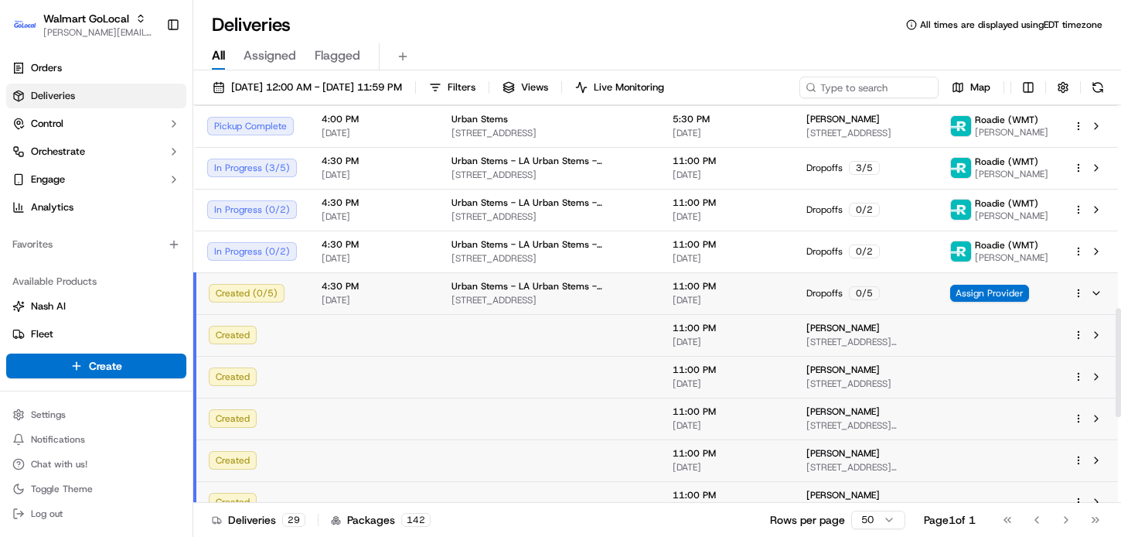
scroll to position [740, 0]
click at [1079, 335] on html "Walmart GoLocal [PERSON_NAME][EMAIL_ADDRESS][DOMAIN_NAME] Toggle Sidebar Orders…" at bounding box center [560, 268] width 1121 height 537
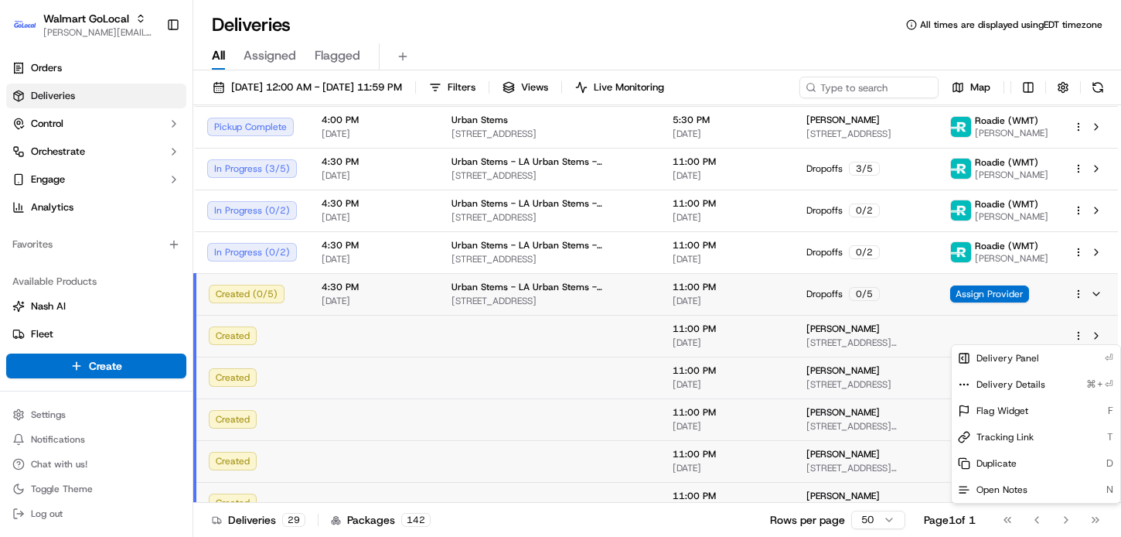
click at [811, 40] on html "Walmart GoLocal [PERSON_NAME][EMAIL_ADDRESS][DOMAIN_NAME] Toggle Sidebar Orders…" at bounding box center [560, 268] width 1121 height 537
click at [731, 23] on div "Deliveries All times are displayed using EDT timezone" at bounding box center [657, 24] width 928 height 25
